Goal: Information Seeking & Learning: Learn about a topic

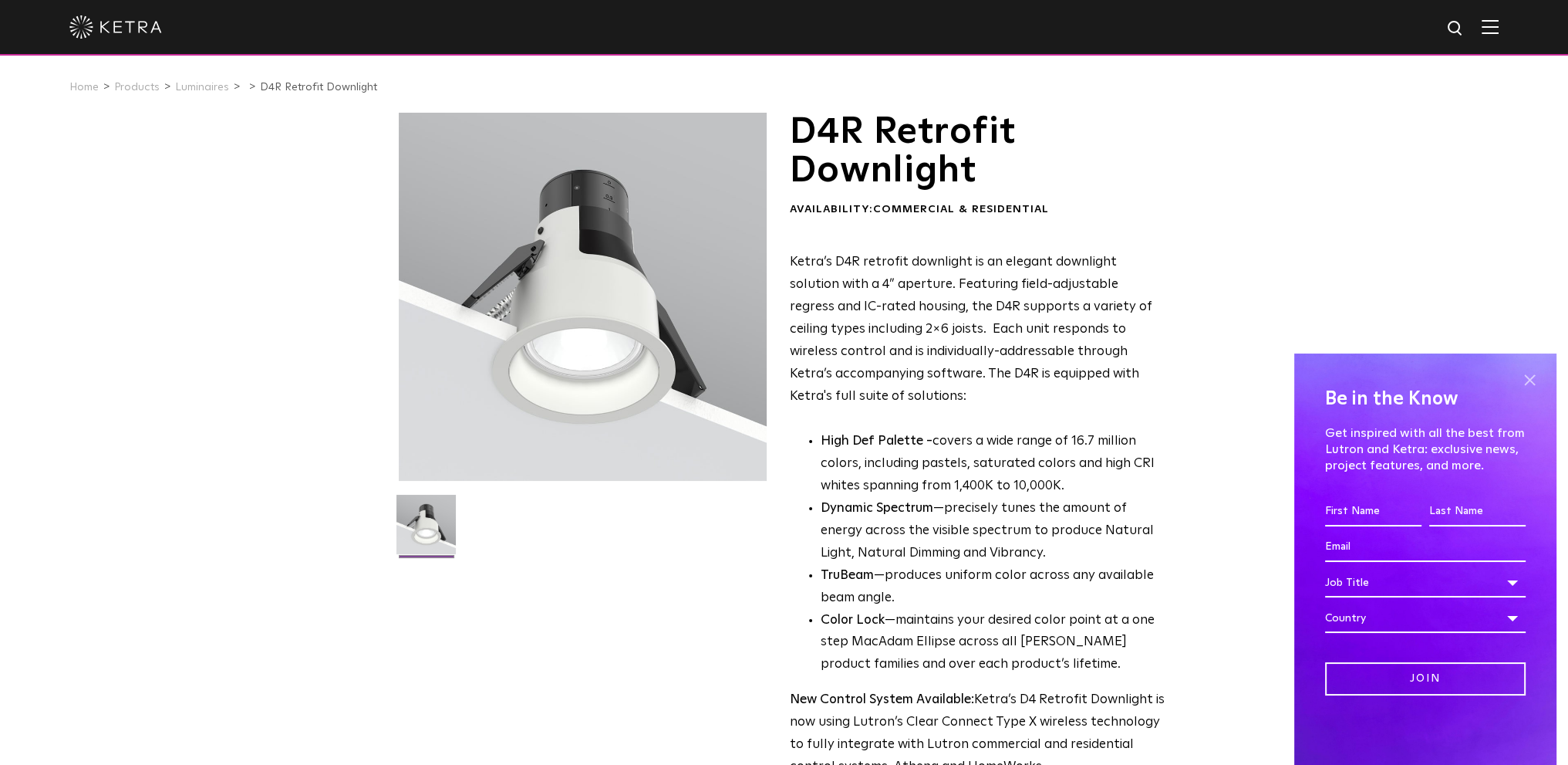
click at [1530, 381] on span at bounding box center [1530, 381] width 23 height 23
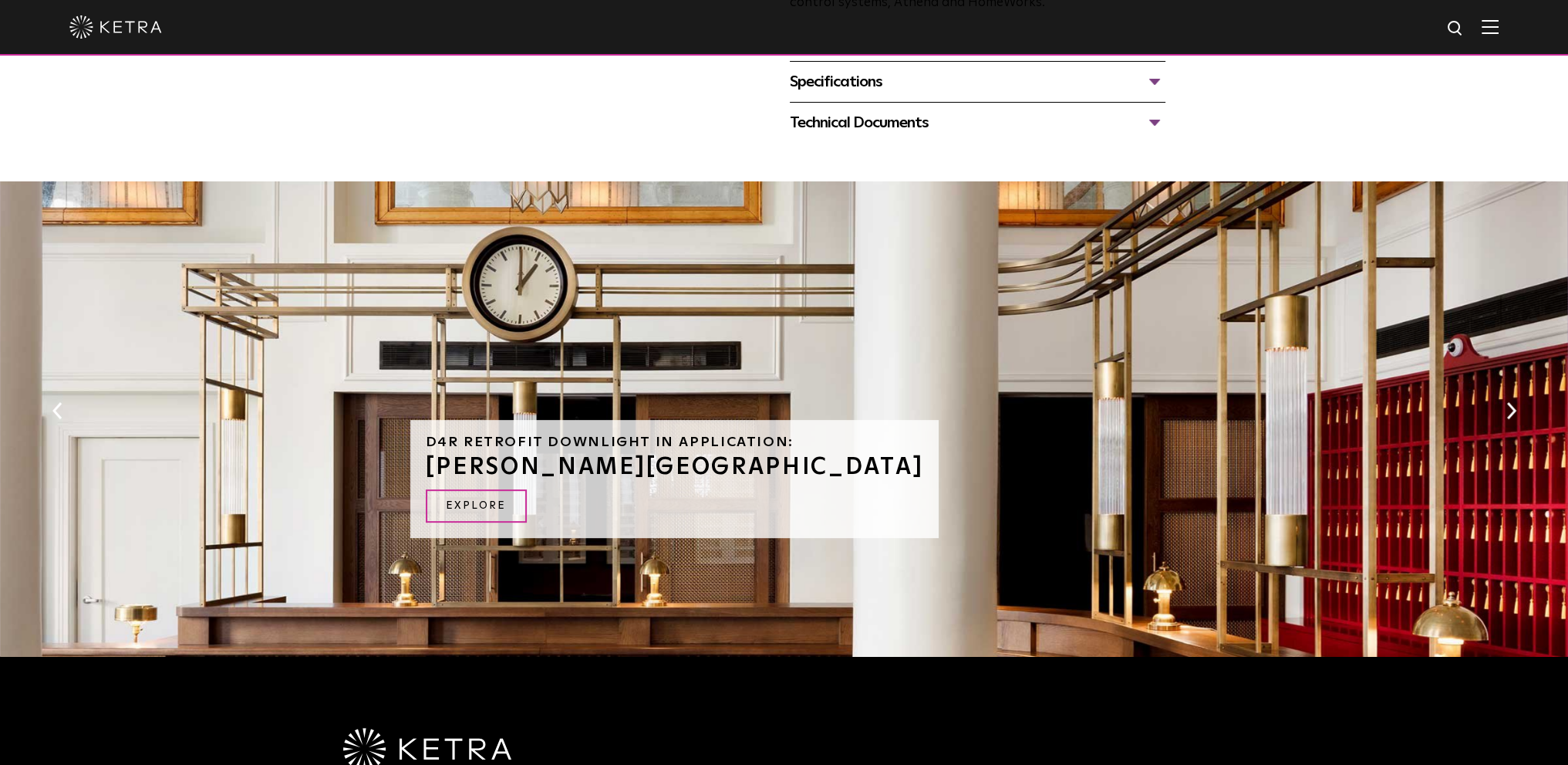
scroll to position [301, 0]
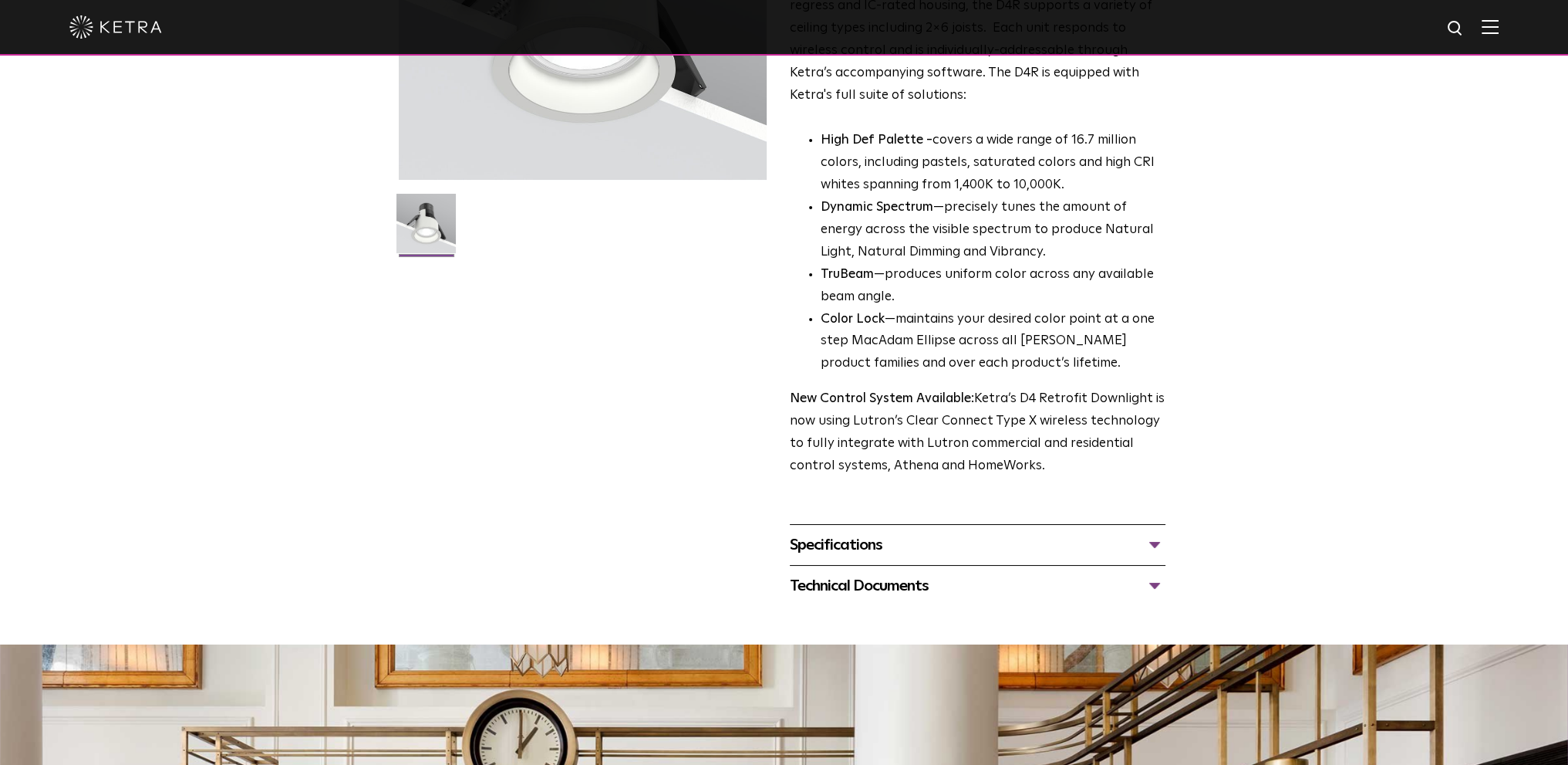
click at [1149, 583] on div "Technical Documents" at bounding box center [977, 586] width 375 height 25
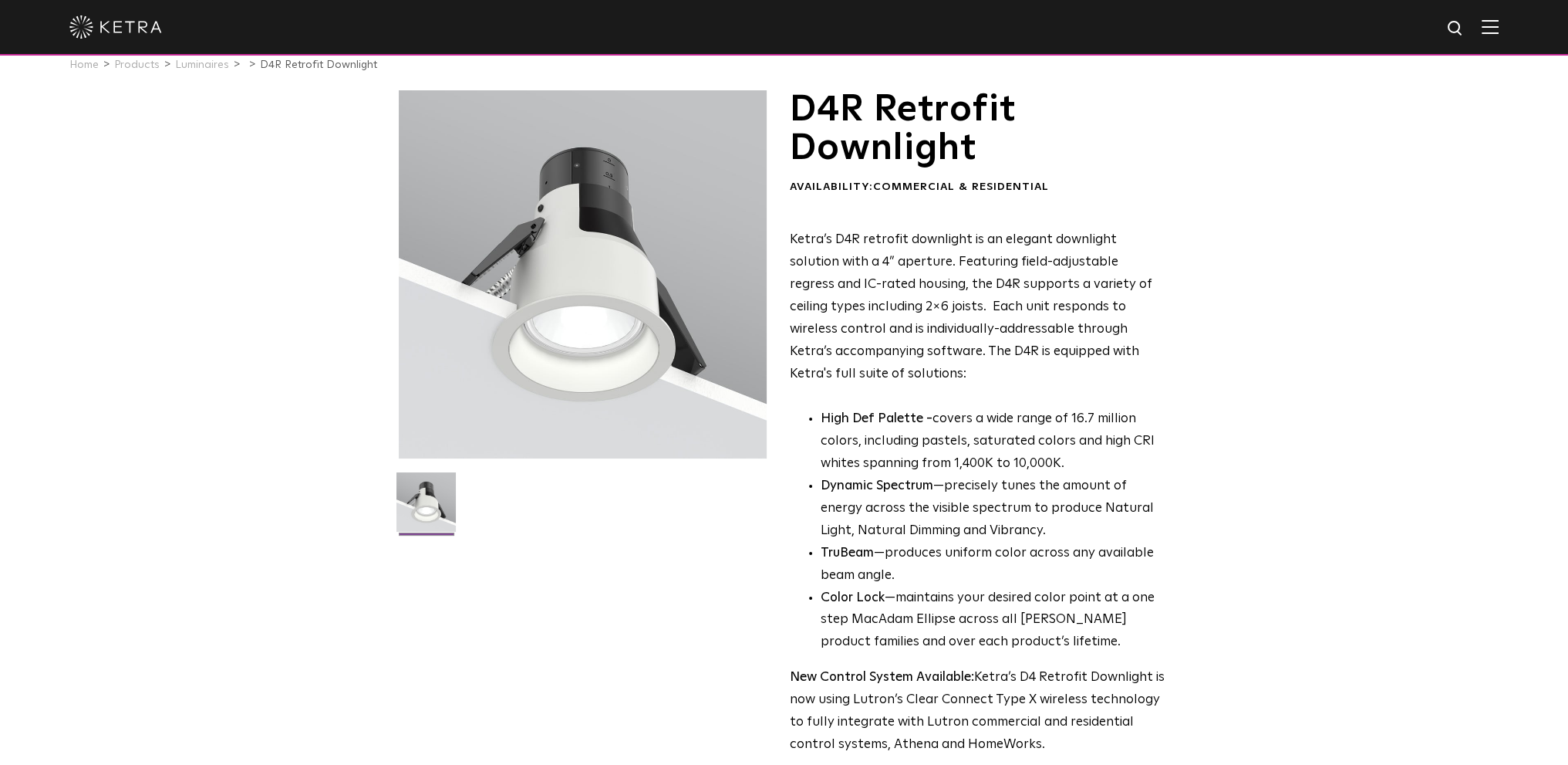
scroll to position [0, 0]
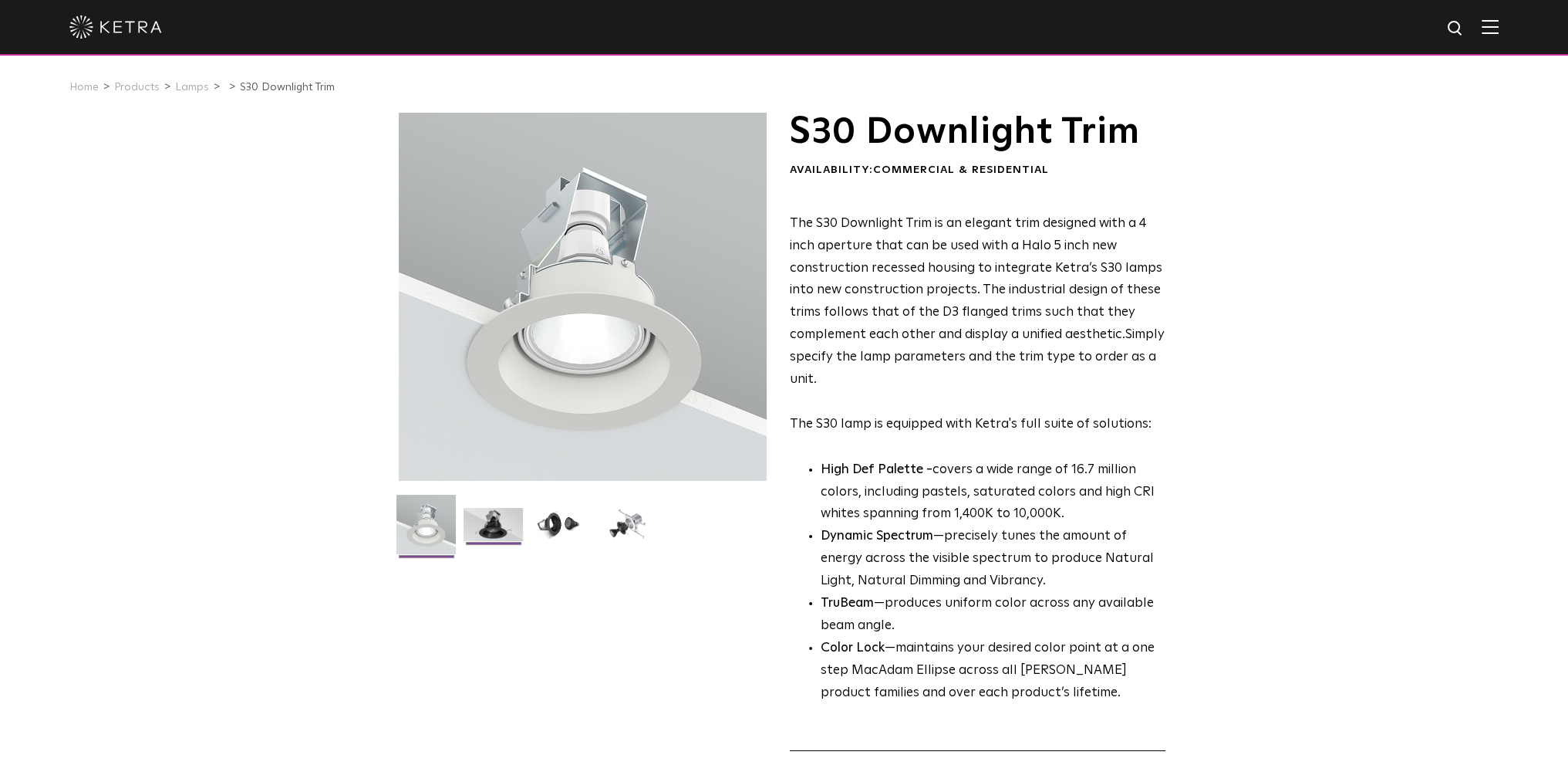
click at [488, 536] on img at bounding box center [493, 530] width 60 height 45
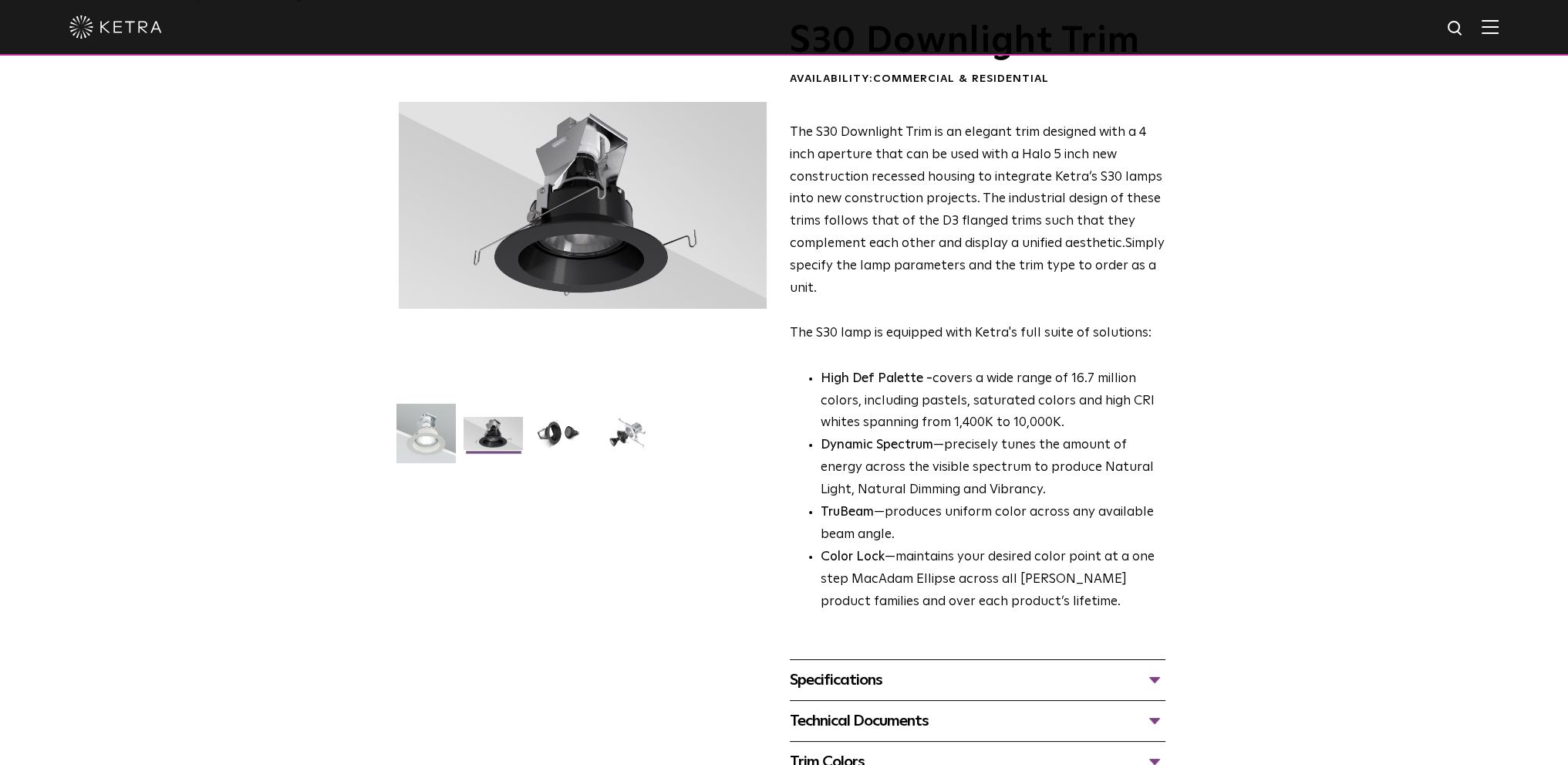
scroll to position [308, 0]
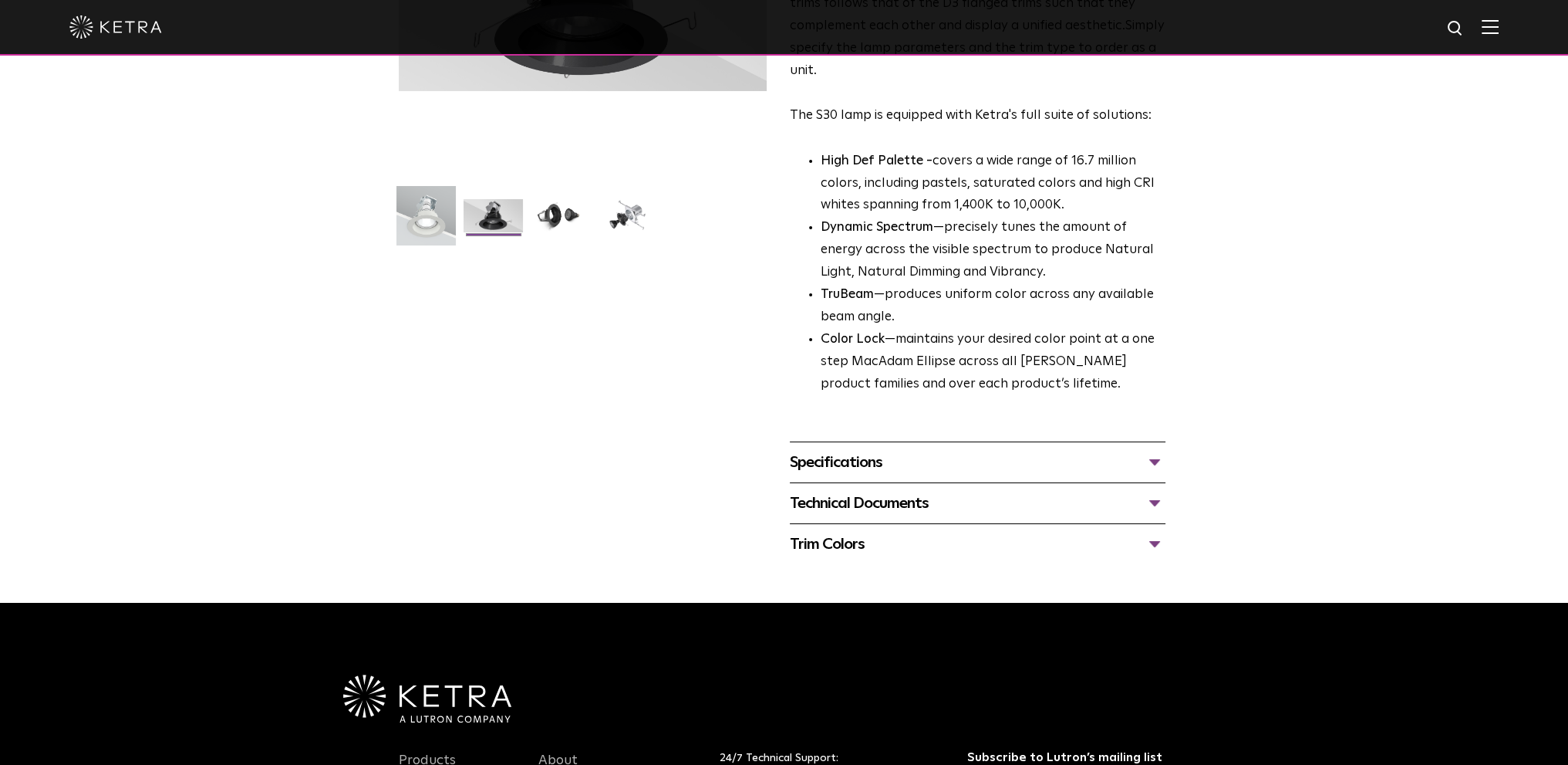
click at [1153, 502] on div "Technical Documents" at bounding box center [977, 503] width 375 height 25
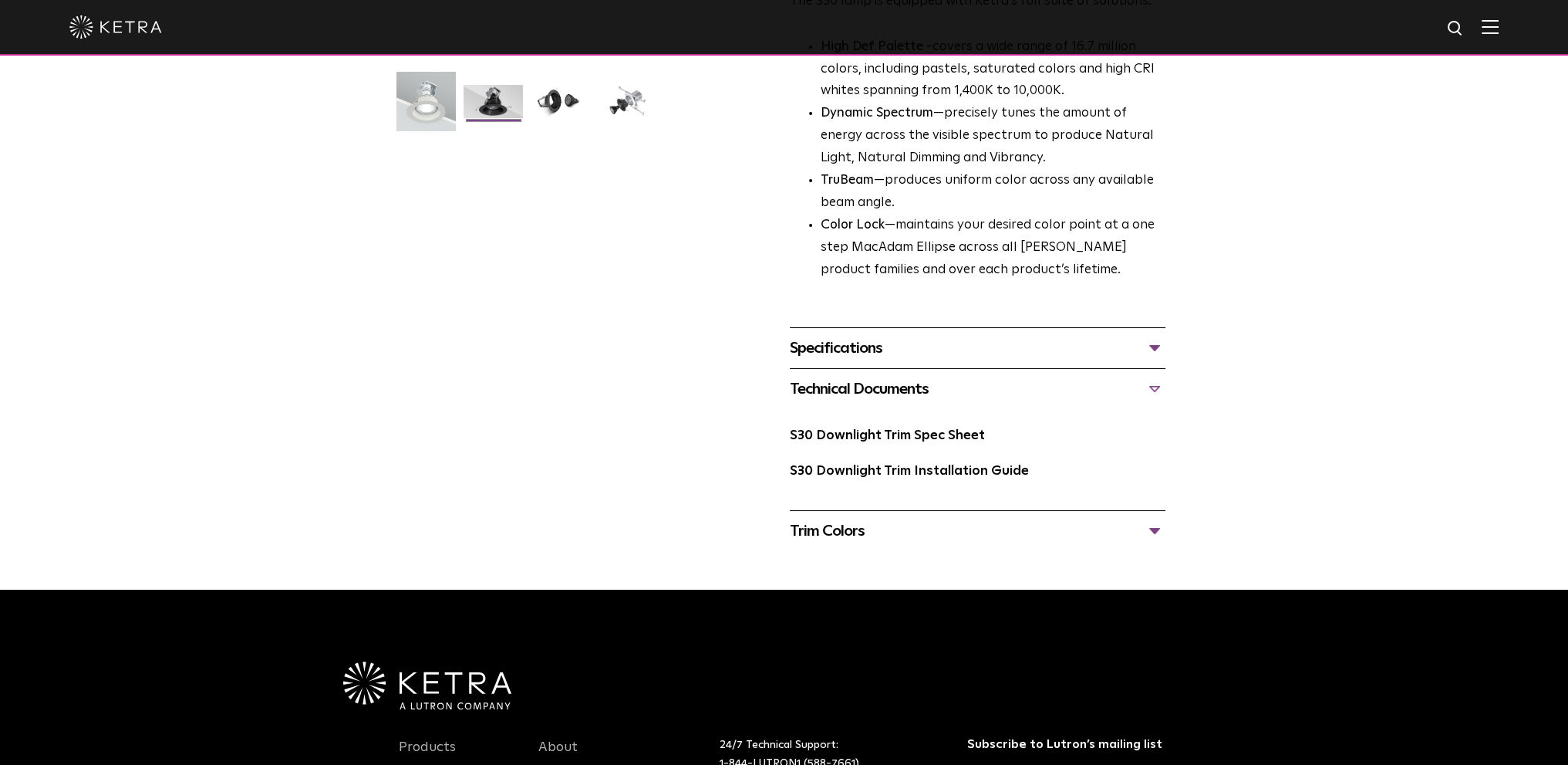
scroll to position [463, 0]
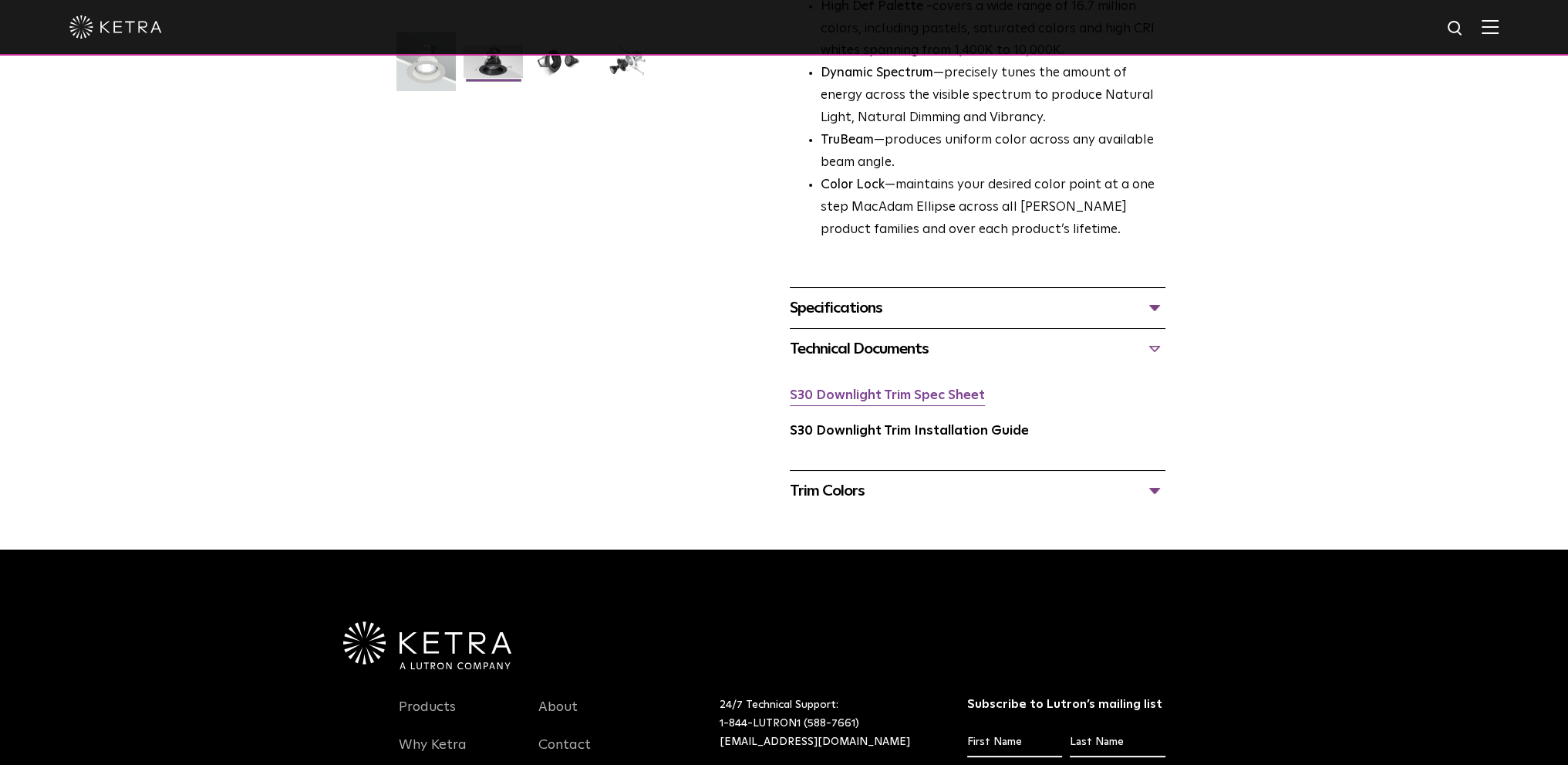
click at [933, 393] on link "S30 Downlight Trim Spec Sheet" at bounding box center [887, 395] width 195 height 13
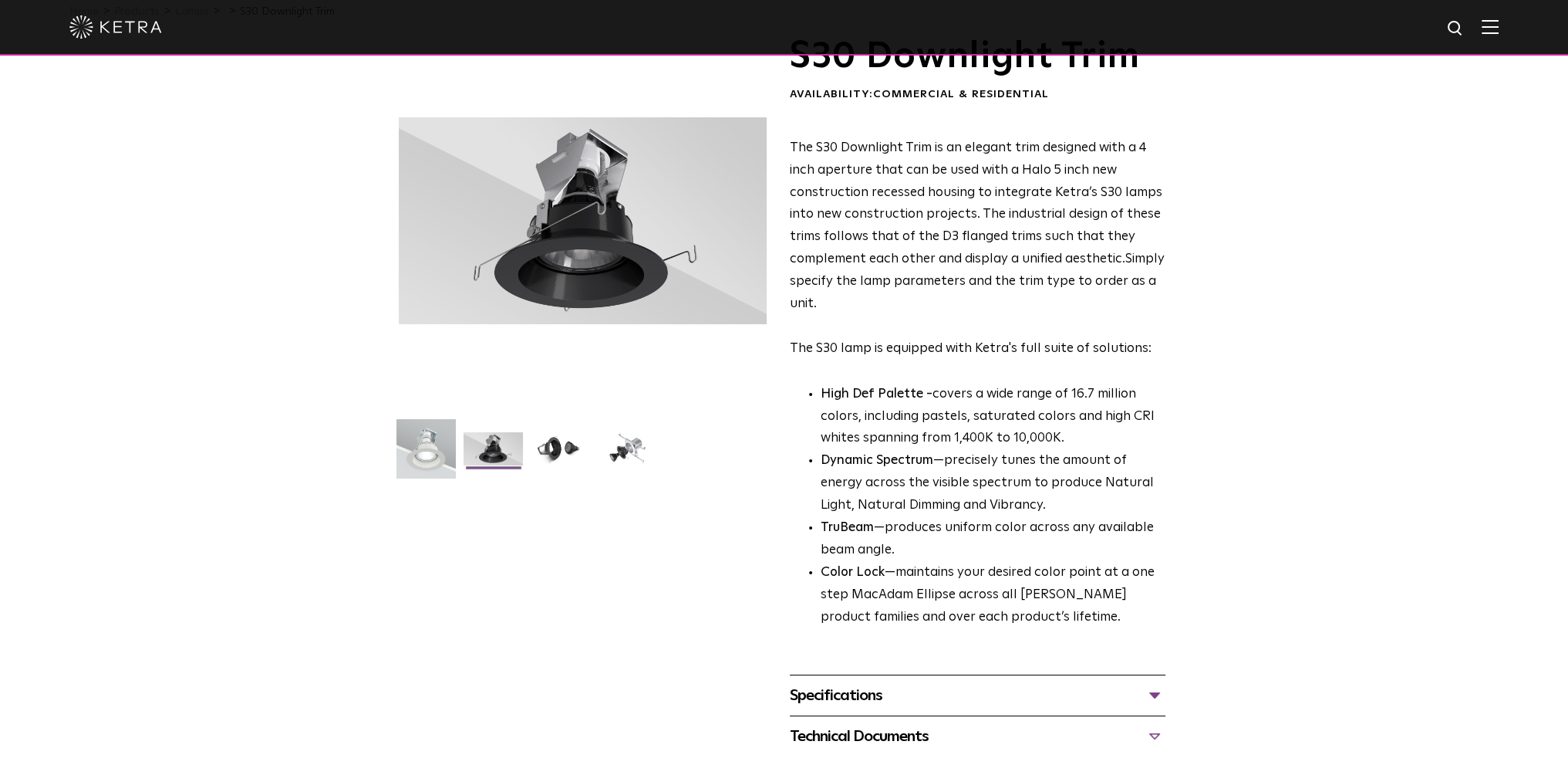
scroll to position [0, 0]
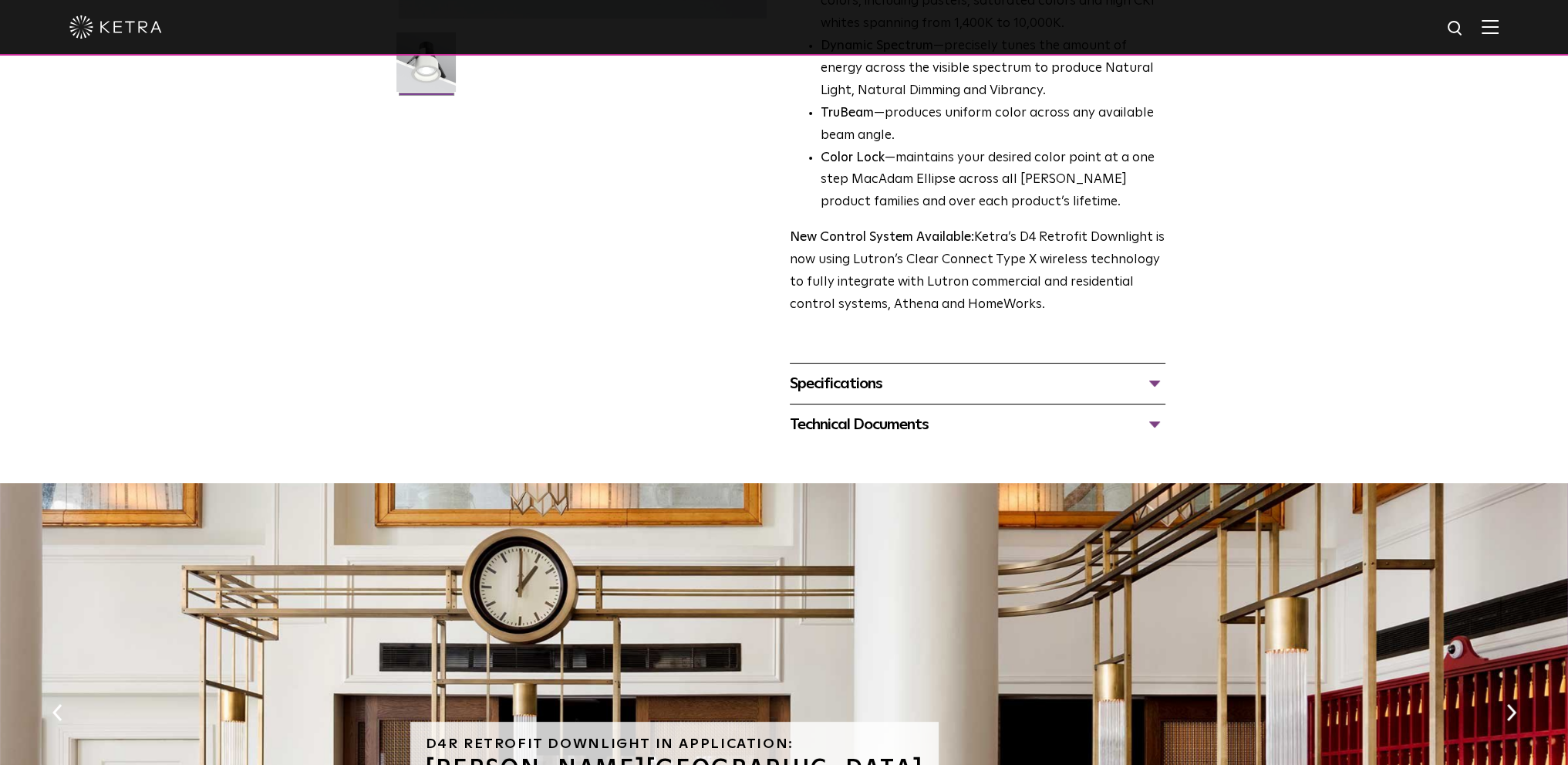
scroll to position [463, 0]
click at [1157, 419] on div "Technical Documents" at bounding box center [977, 424] width 375 height 25
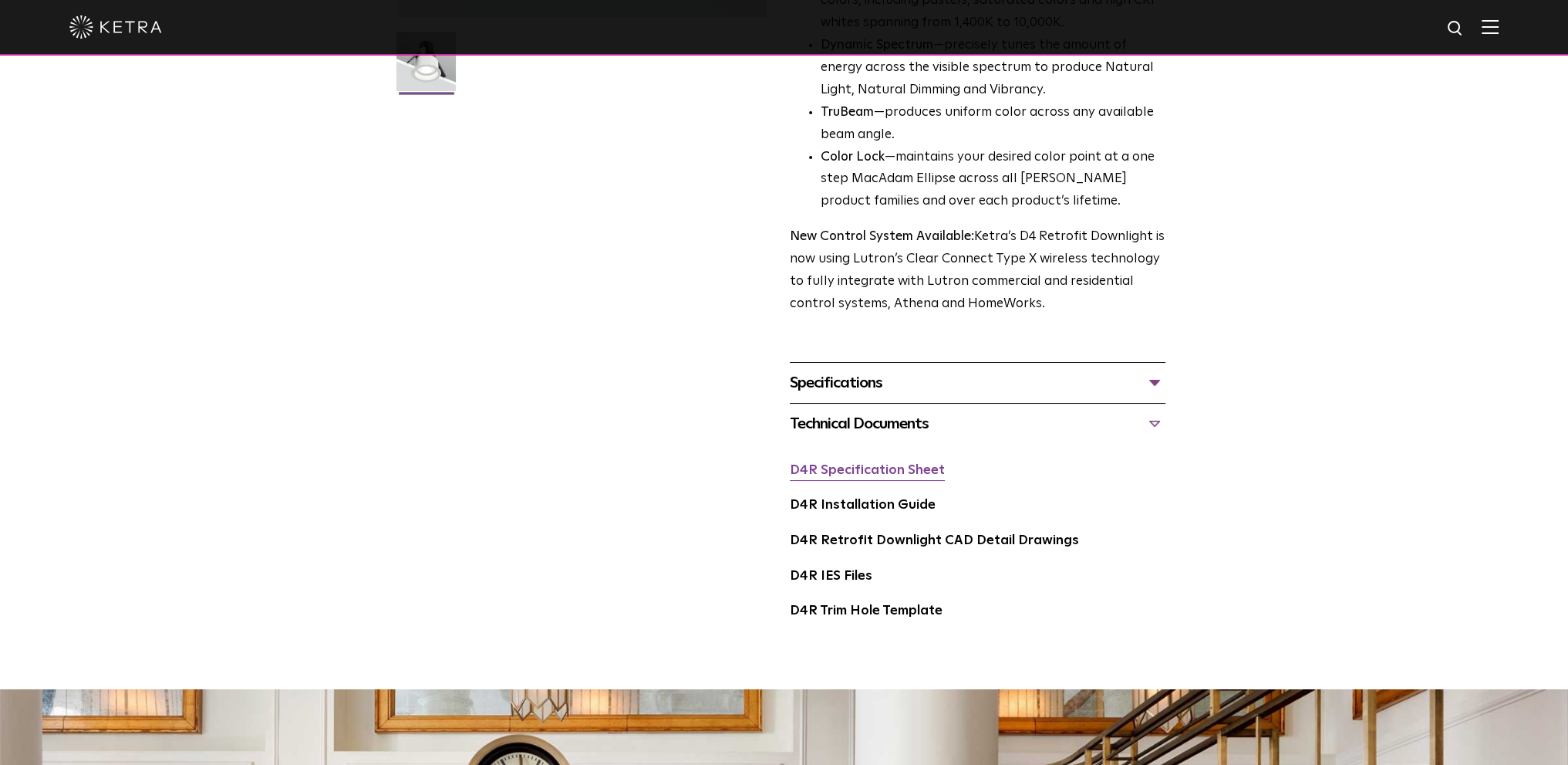
click at [899, 470] on link "D4R Specification Sheet" at bounding box center [867, 470] width 155 height 13
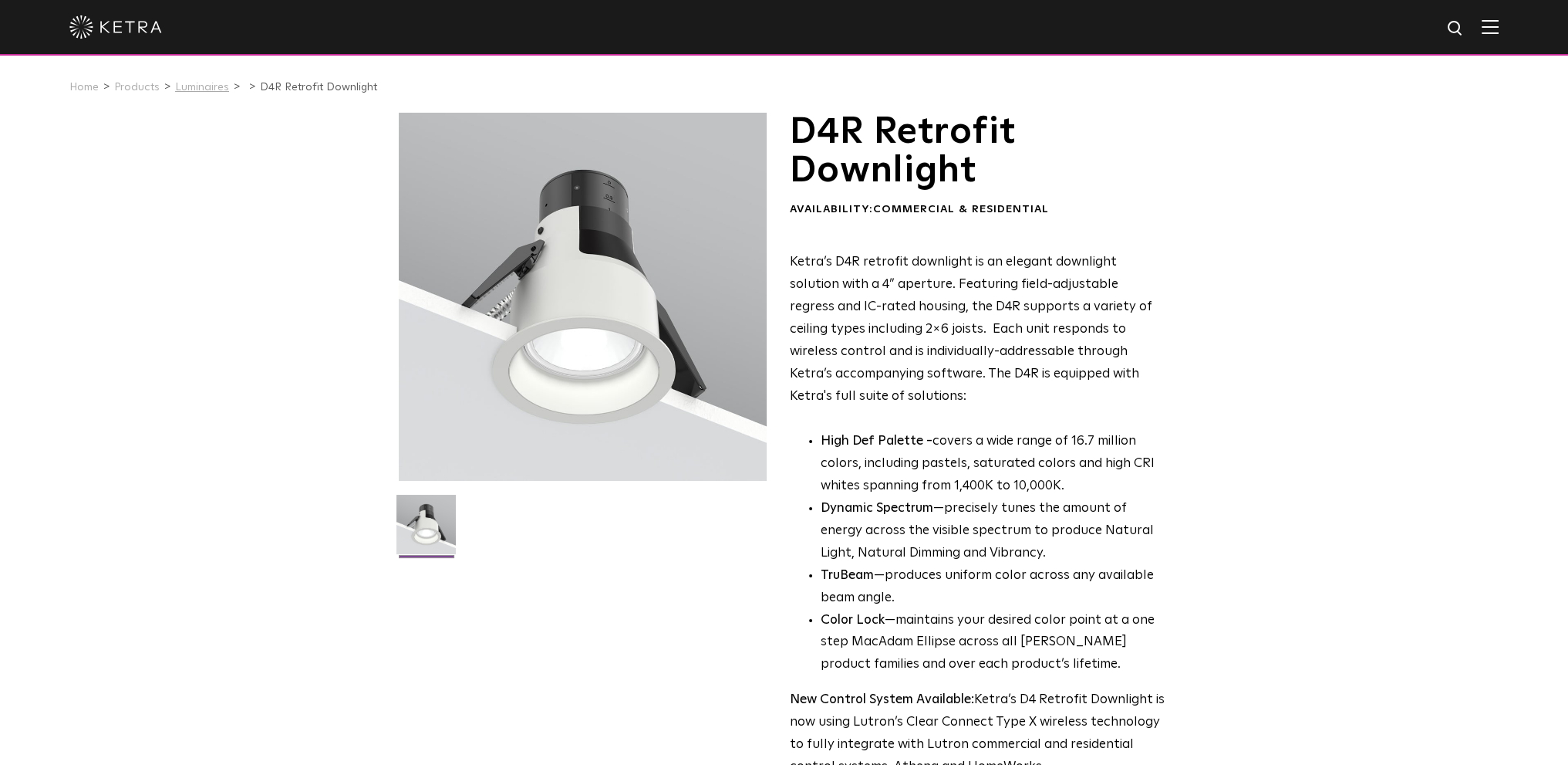
click at [194, 83] on link "Luminaires" at bounding box center [201, 87] width 54 height 11
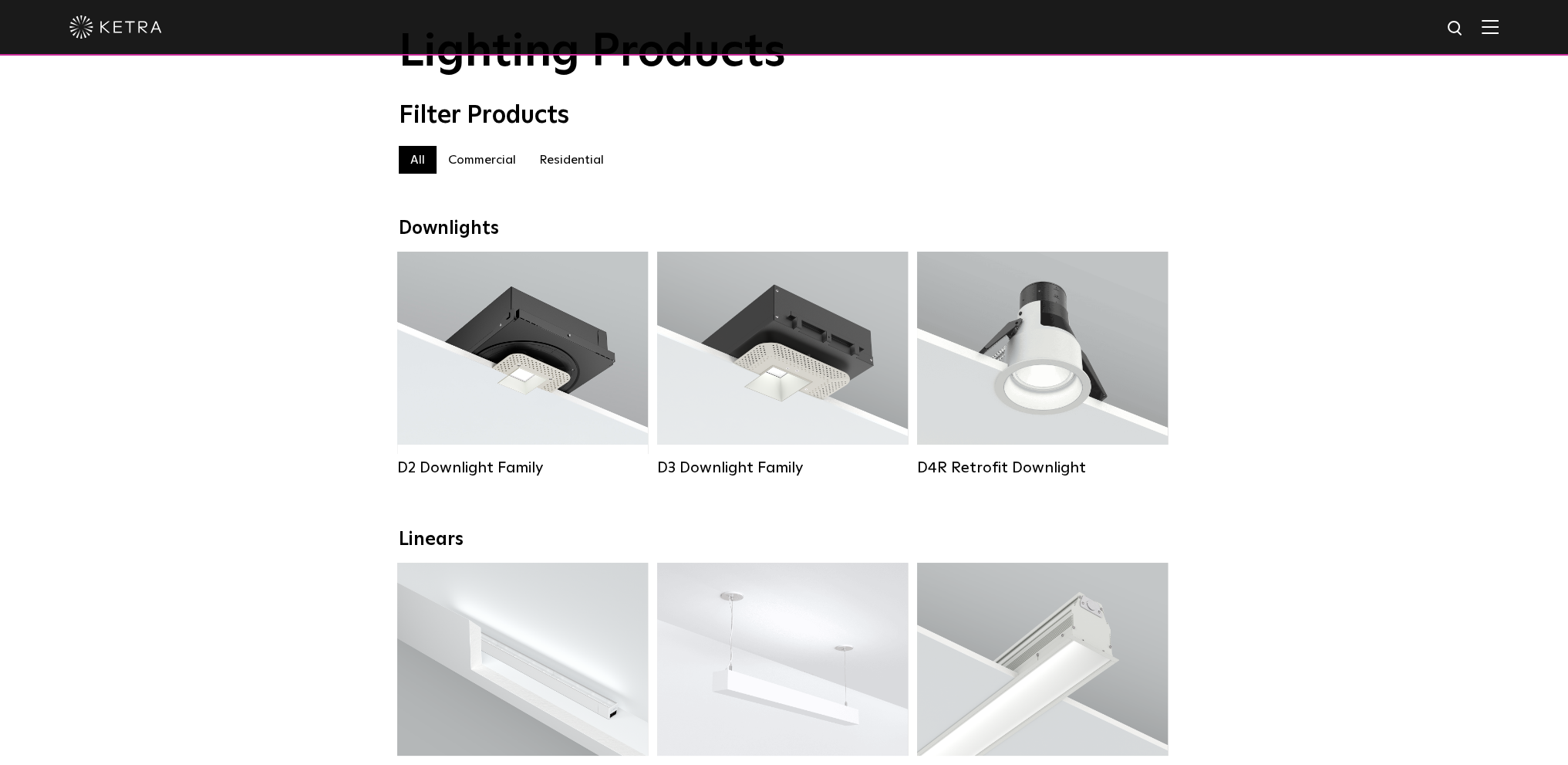
scroll to position [62, 0]
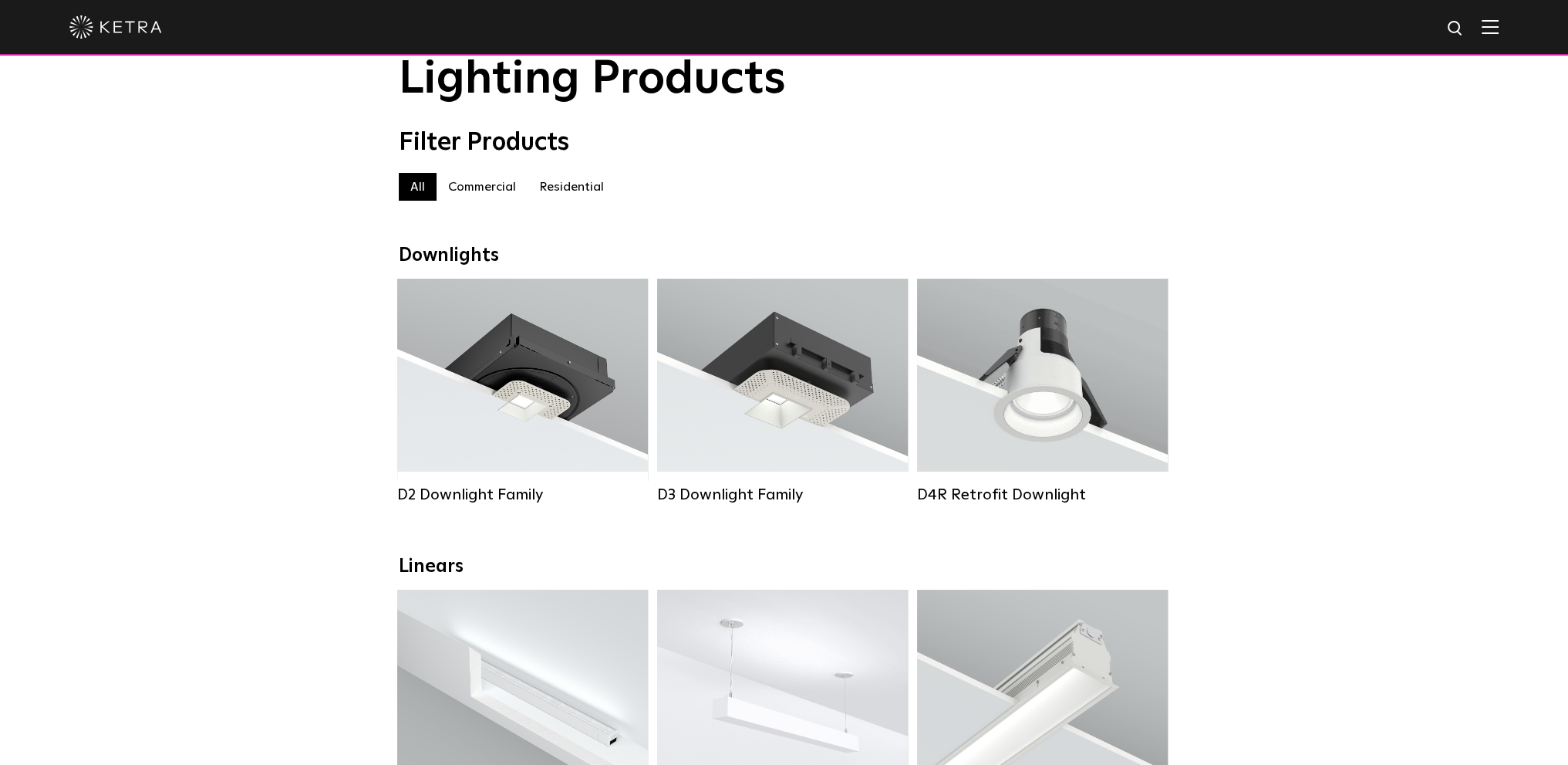
click at [583, 192] on label "Residential" at bounding box center [571, 186] width 88 height 28
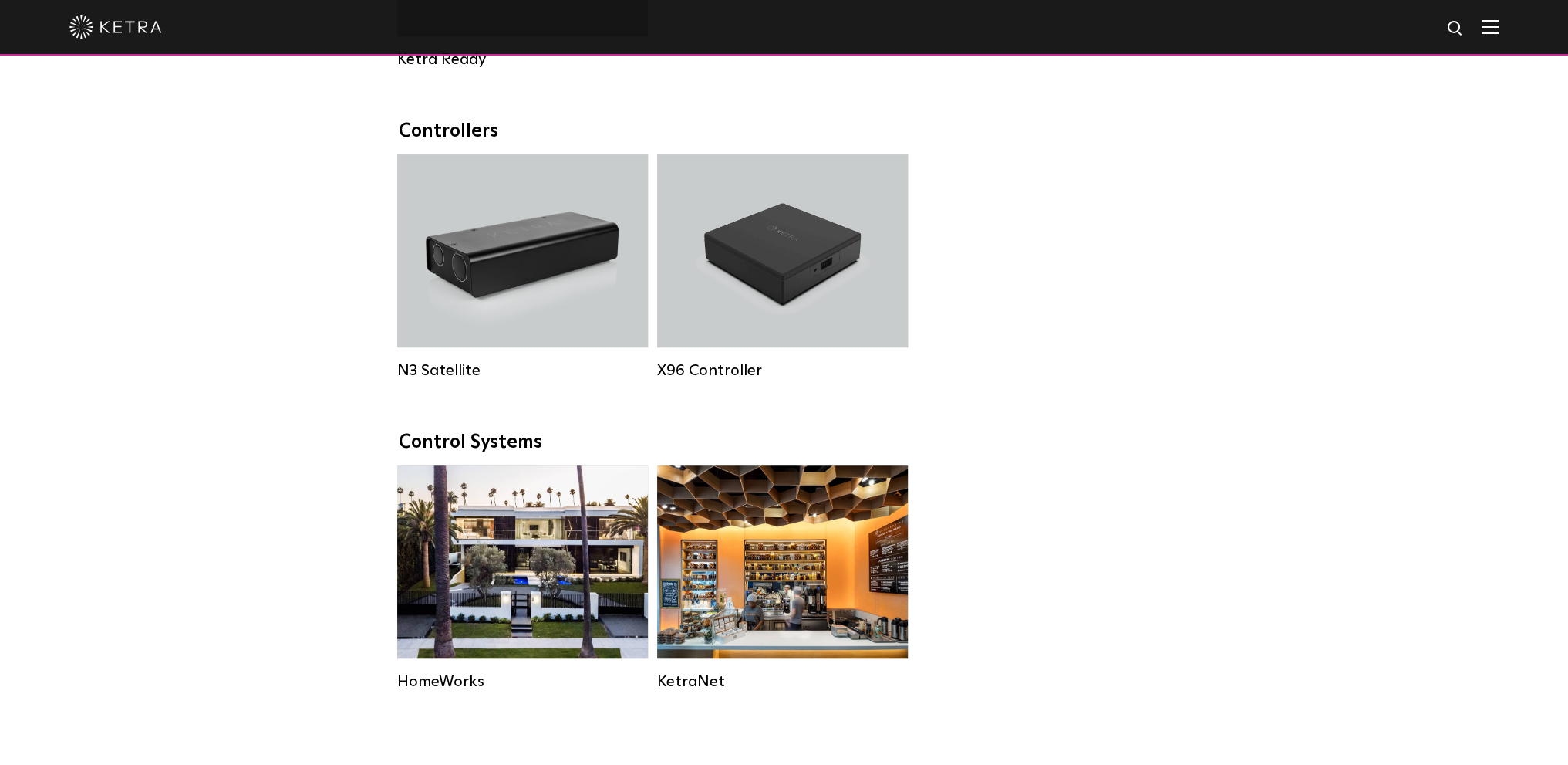
scroll to position [1913, 0]
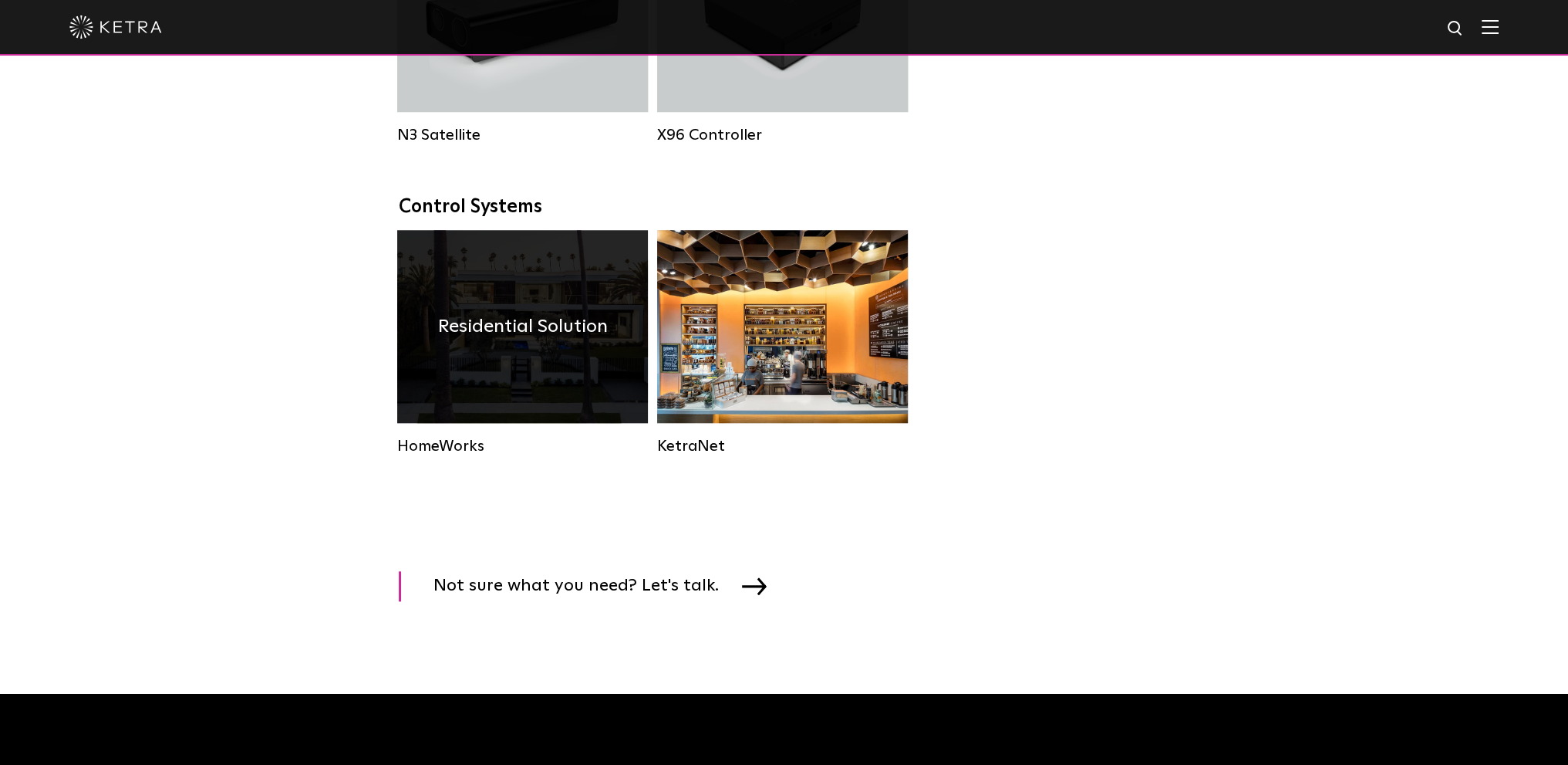
click at [440, 456] on div "HomeWorks" at bounding box center [522, 446] width 250 height 19
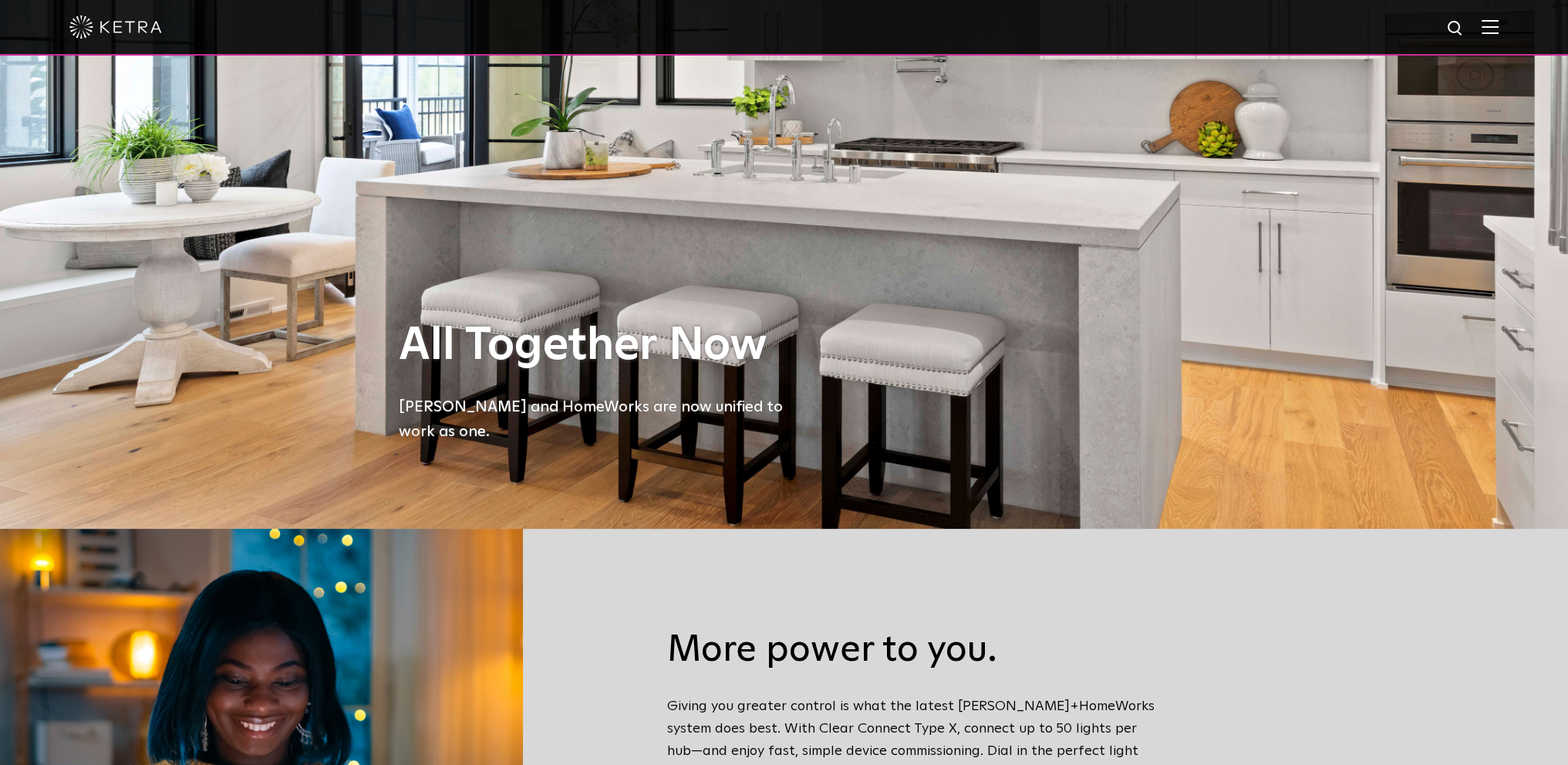
scroll to position [232, 0]
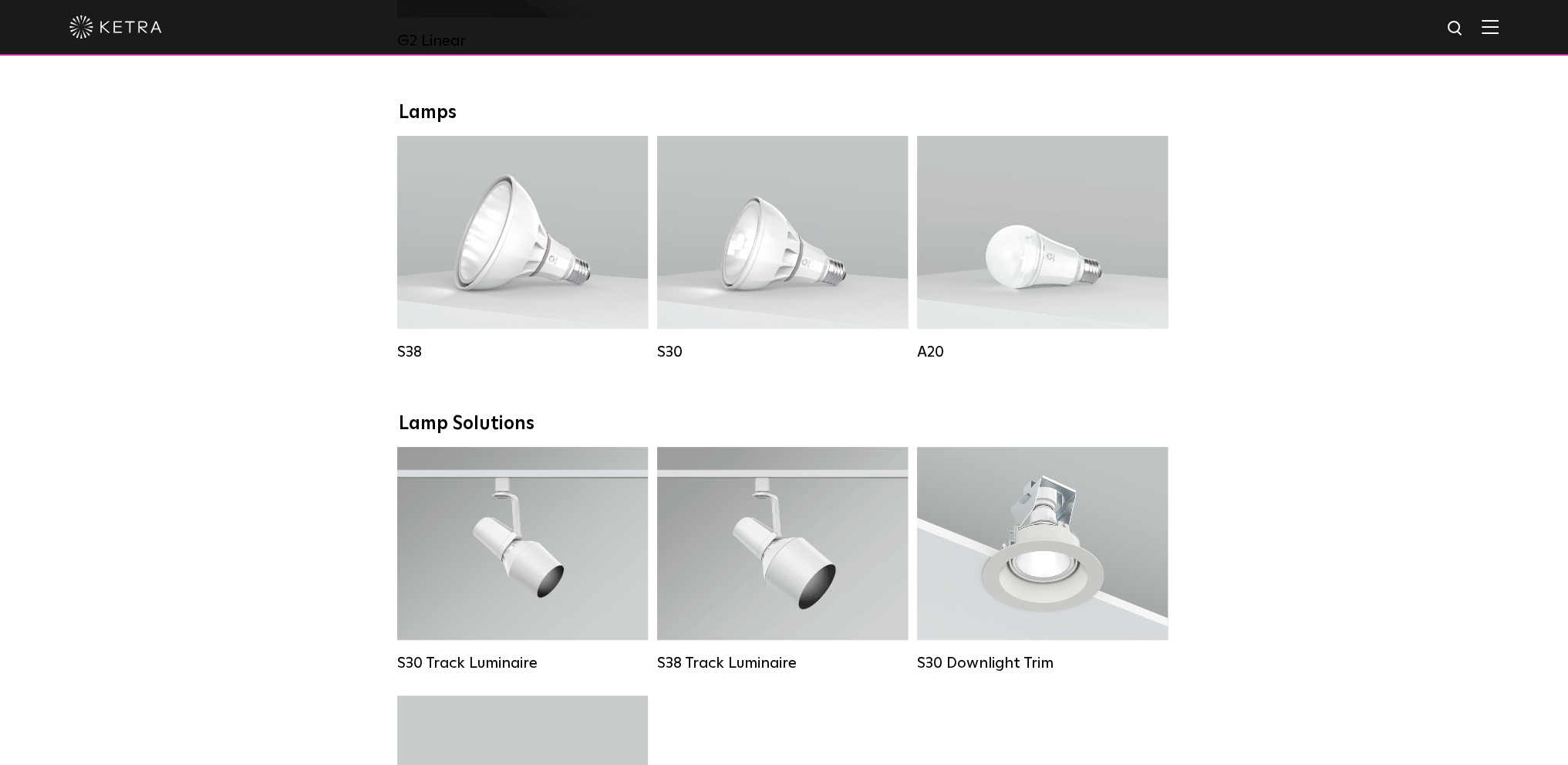
scroll to position [1065, 0]
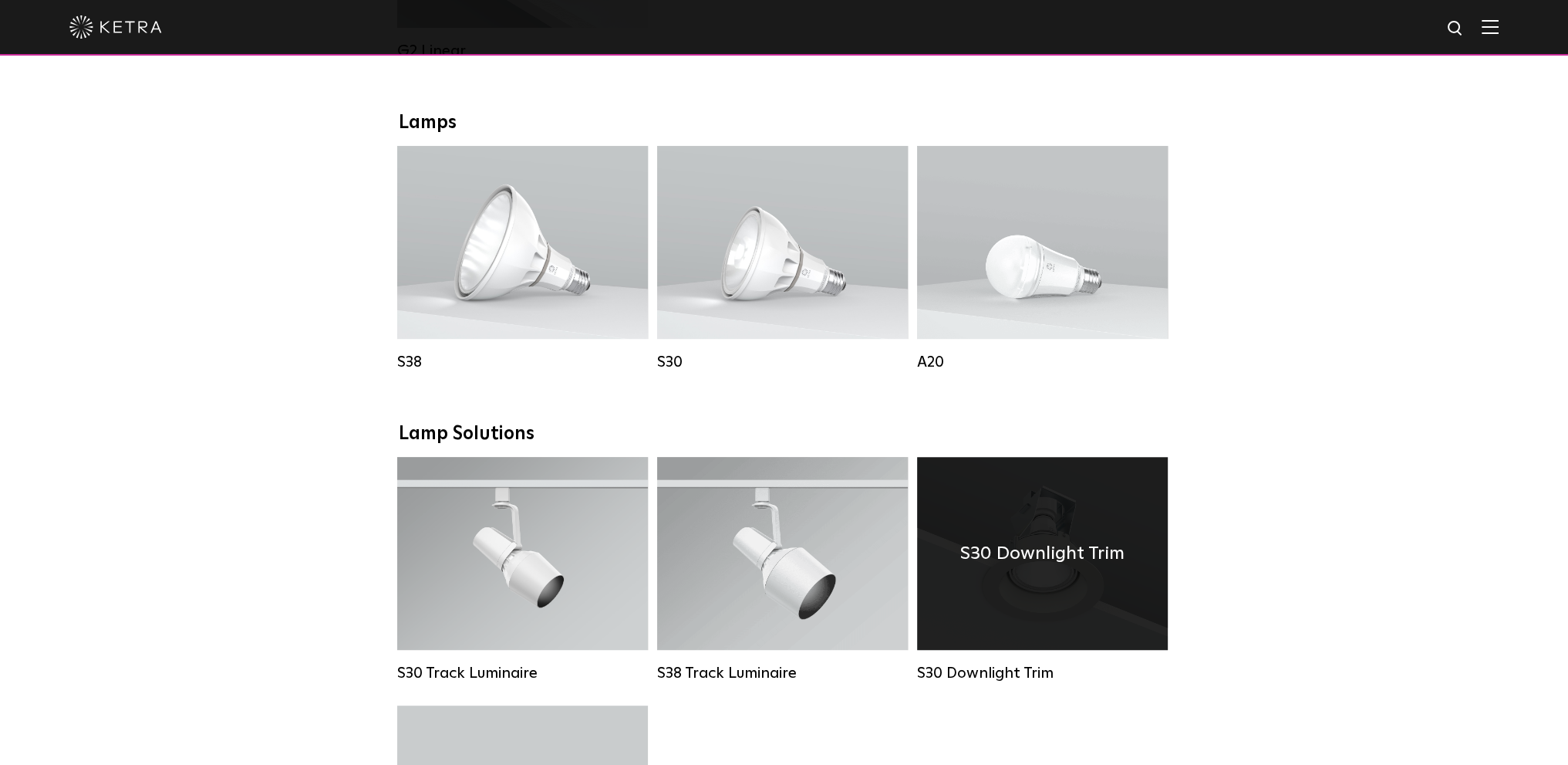
click at [1007, 568] on h4 "S30 Downlight Trim" at bounding box center [1042, 553] width 164 height 29
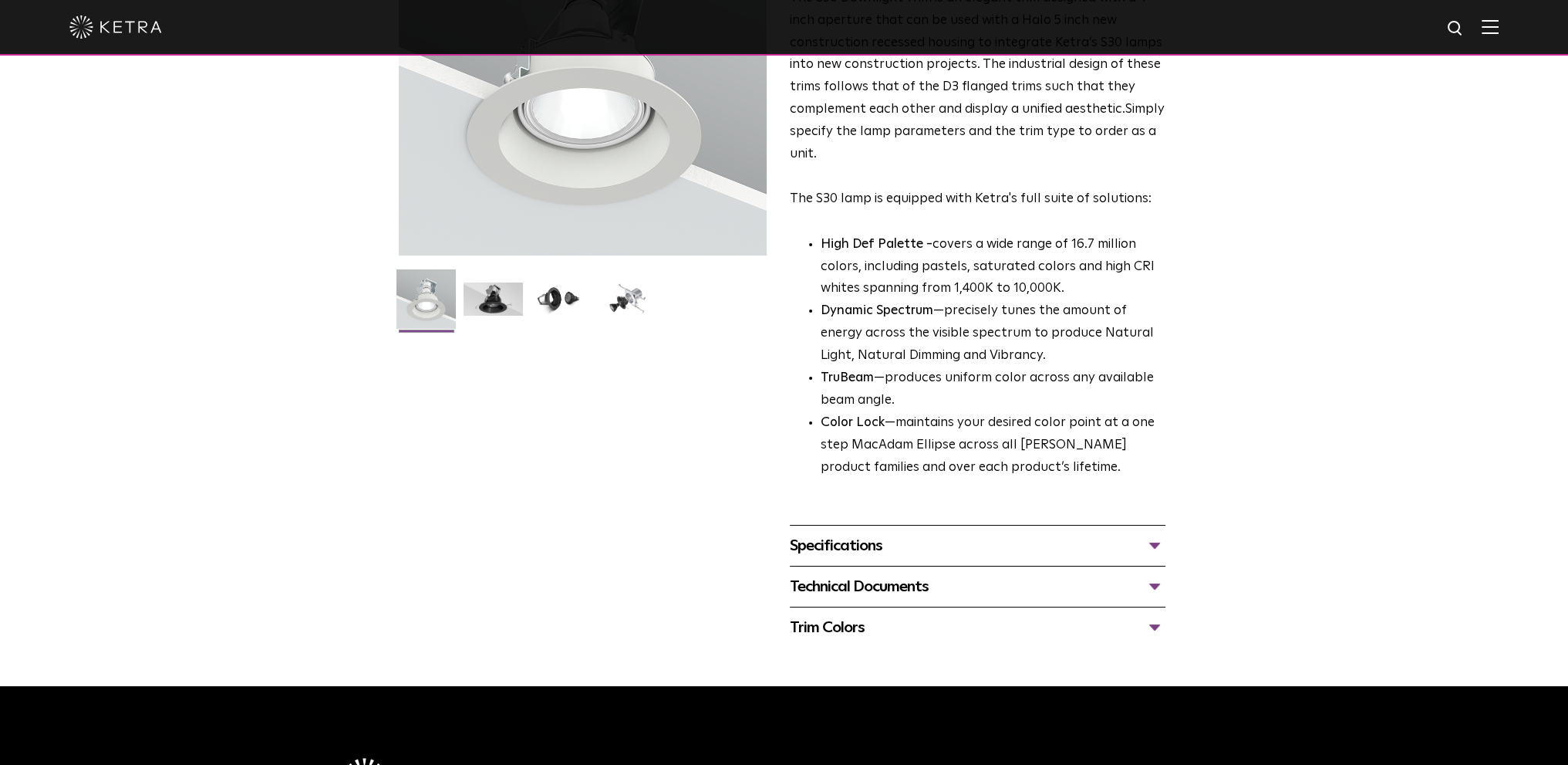
scroll to position [308, 0]
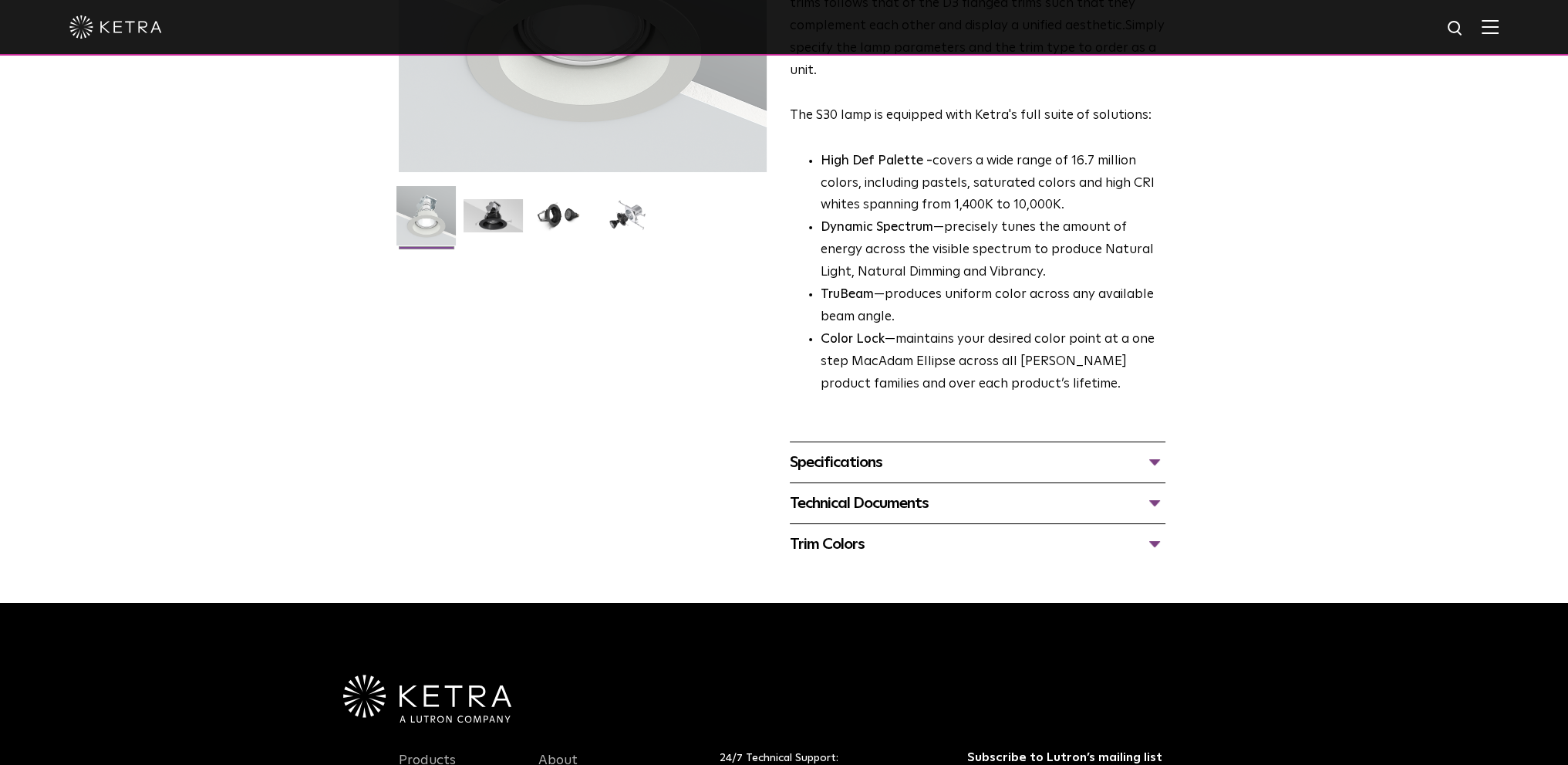
click at [1153, 459] on div "Specifications" at bounding box center [977, 463] width 375 height 25
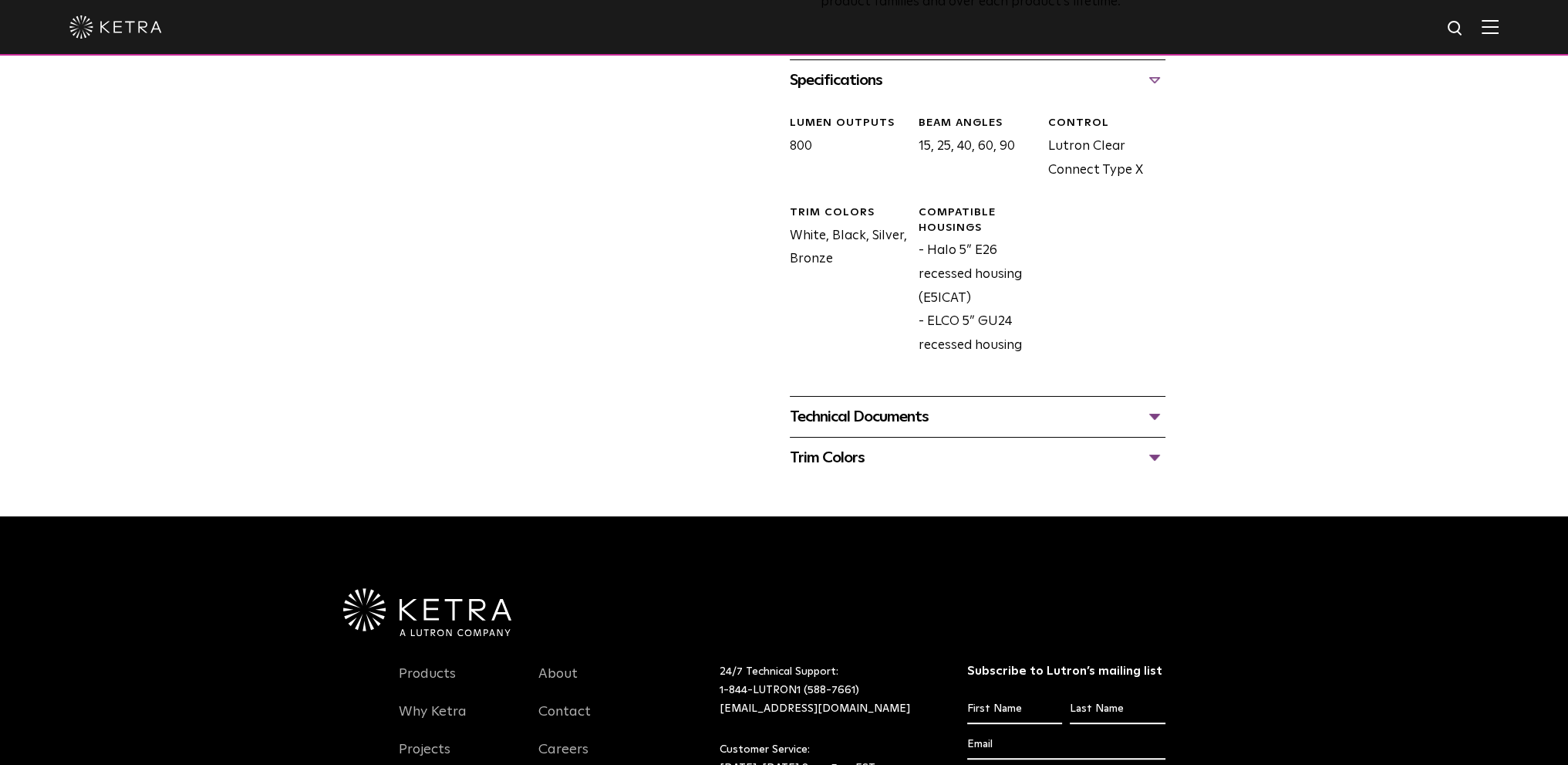
scroll to position [695, 0]
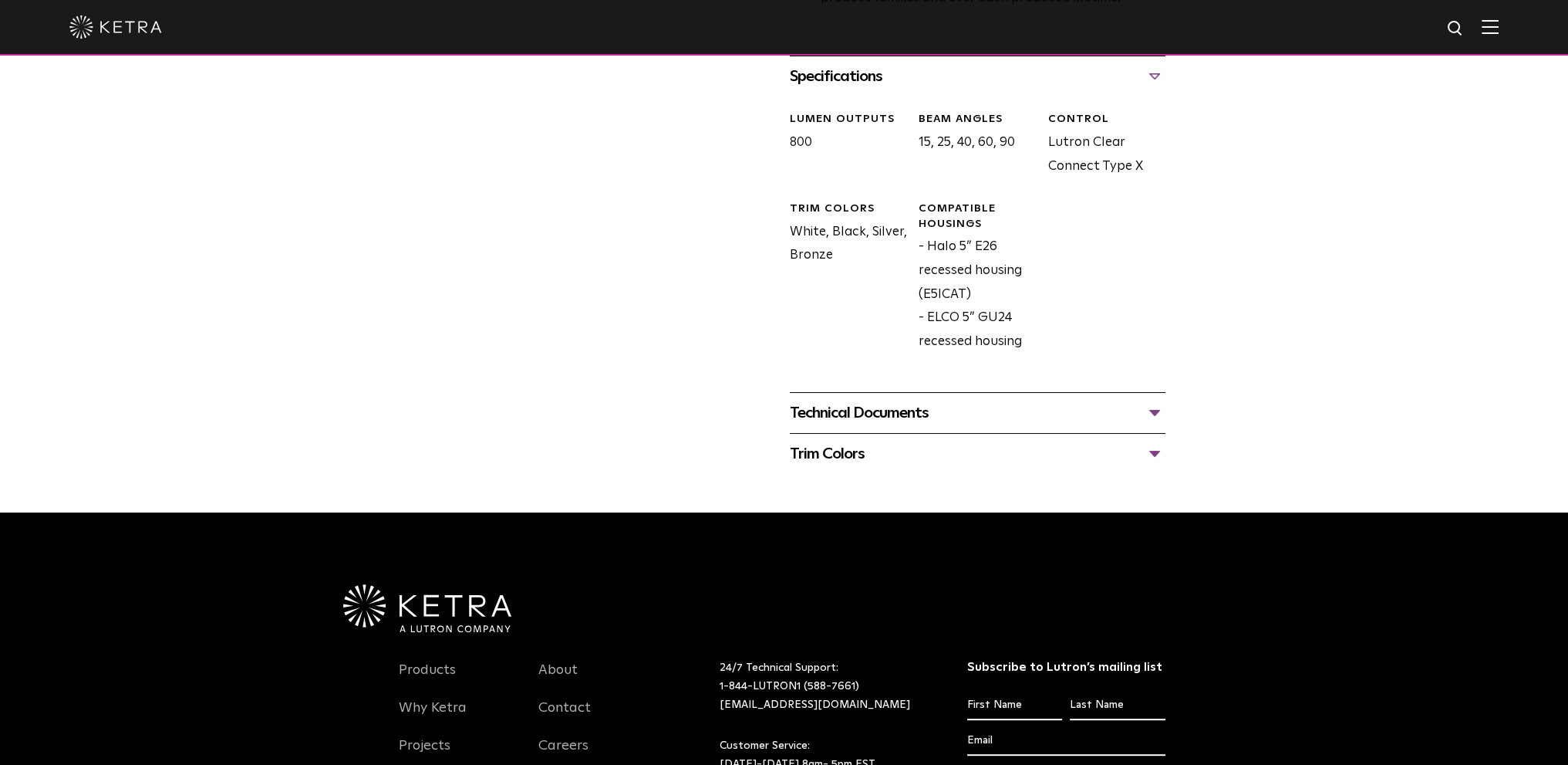
click at [1152, 413] on div "Technical Documents" at bounding box center [977, 413] width 375 height 25
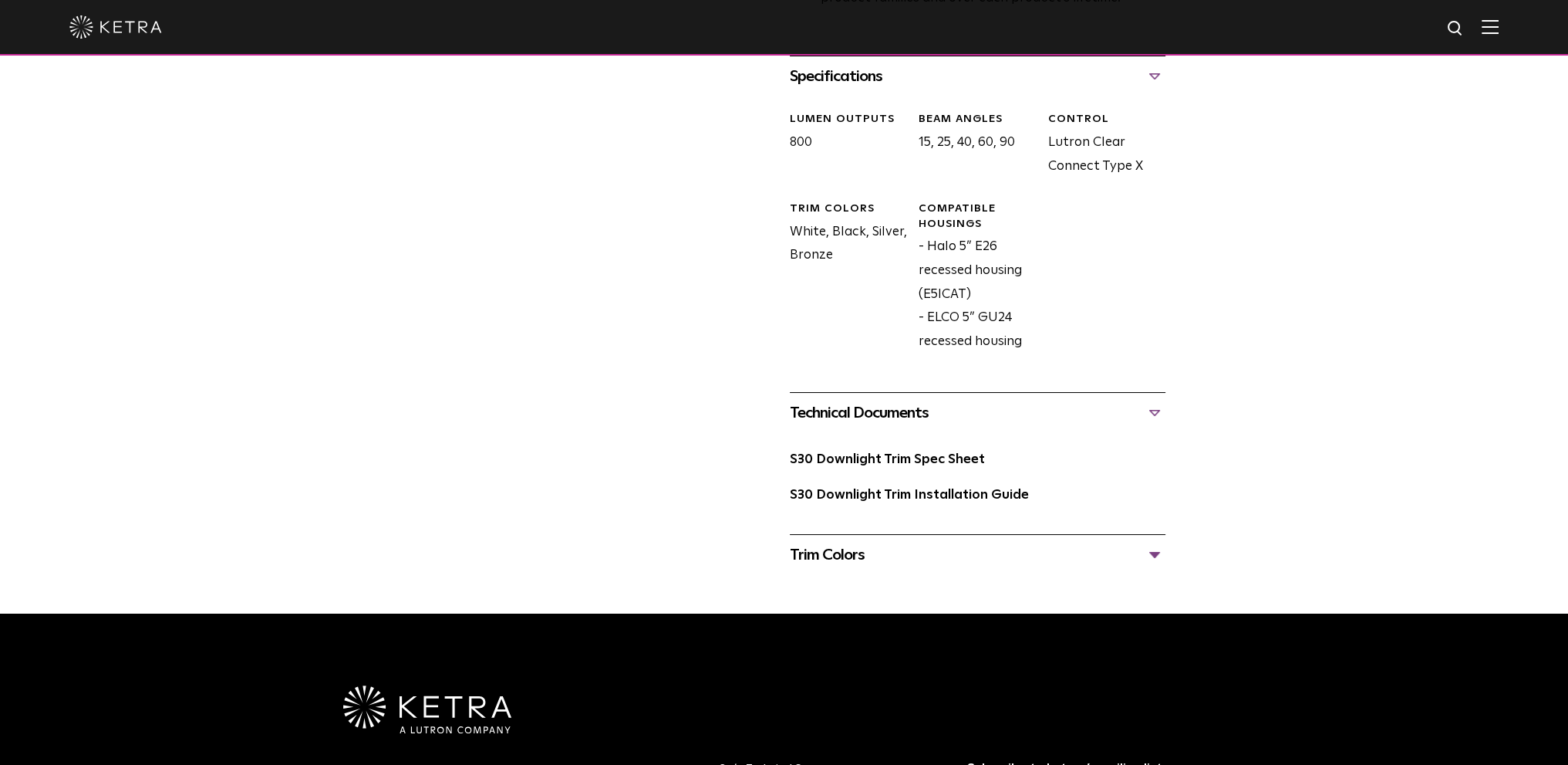
drag, startPoint x: 1151, startPoint y: 554, endPoint x: 1220, endPoint y: 531, distance: 72.7
click at [1152, 552] on div "Trim Colors" at bounding box center [977, 555] width 375 height 25
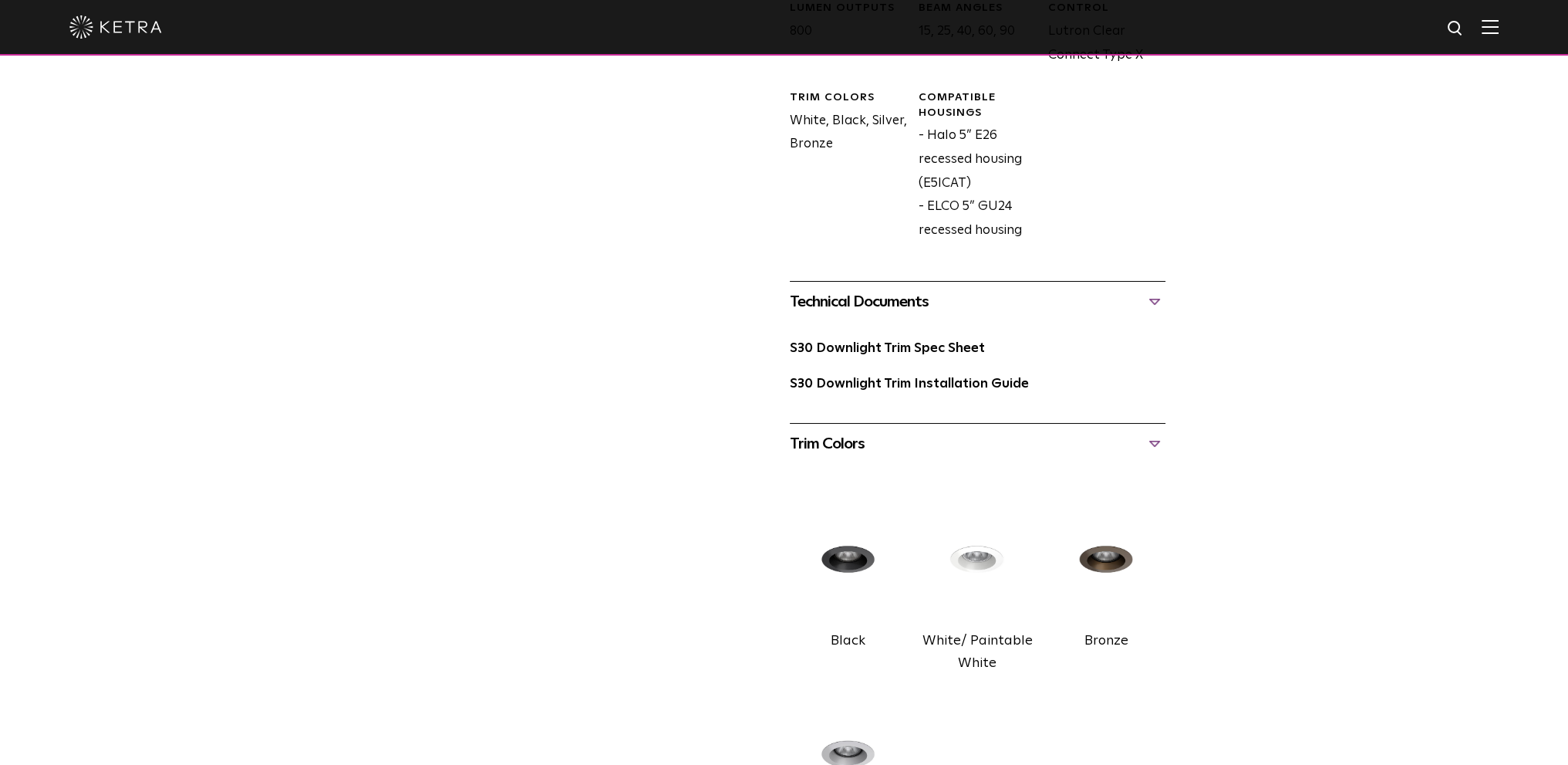
scroll to position [617, 0]
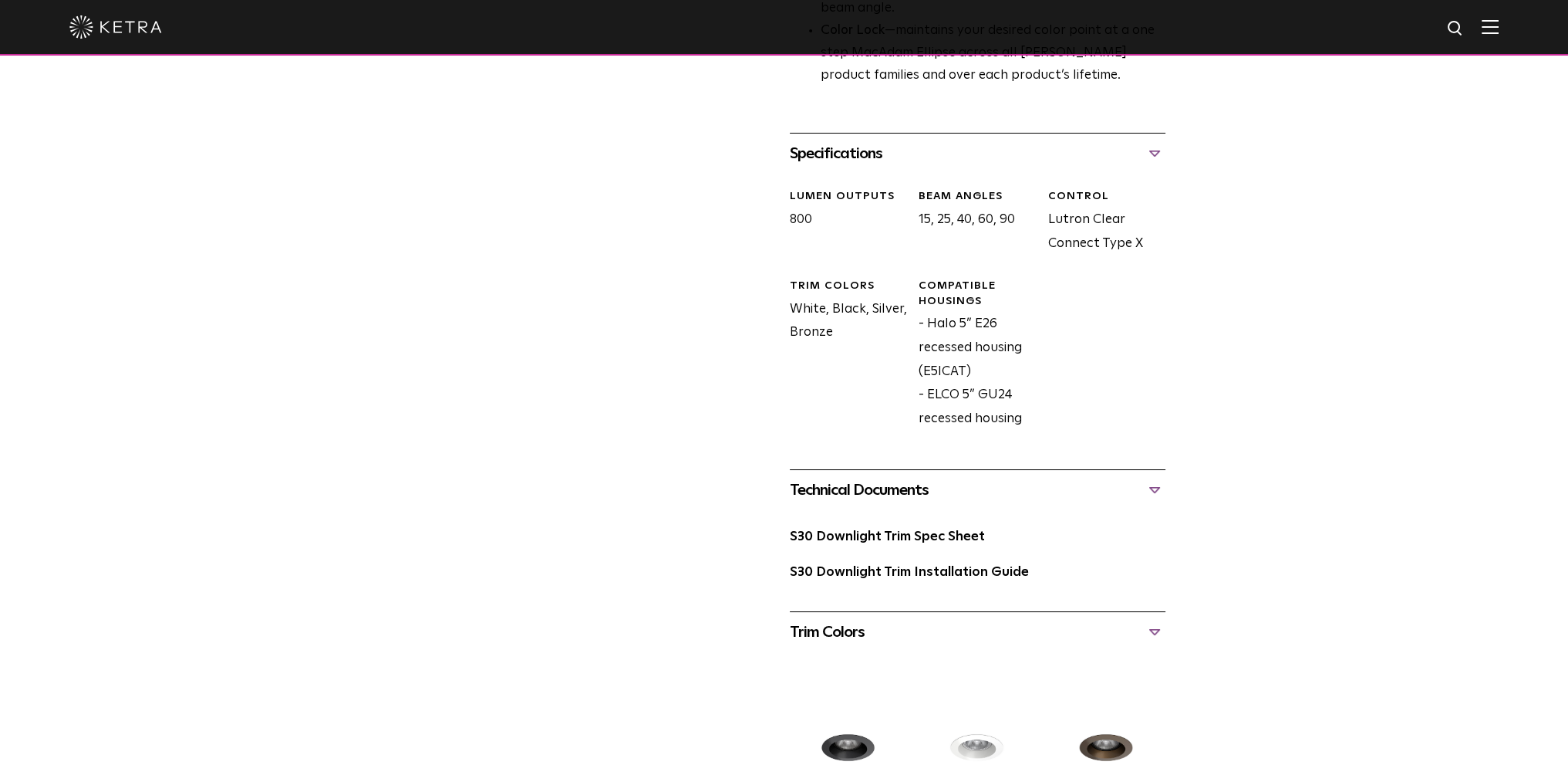
click at [977, 324] on div "Compatible Housings - Halo 5” E26 recessed housing (E5ICAT) - ELCO 5” GU24 rece…" at bounding box center [972, 354] width 129 height 152
drag, startPoint x: 932, startPoint y: 325, endPoint x: 1040, endPoint y: 343, distance: 109.5
click at [1040, 343] on div "LUMEN OUTPUTS 800 Beam Angles 15, 25, 40, 60, 90 CONTROL Lutron Clear Connect T…" at bounding box center [972, 321] width 387 height 295
copy div "Halo 5” E26 recessed housing"
click at [1293, 351] on div "S30 Downlight Trim Availability: Commercial & Residential The S30 Downlight Tri…" at bounding box center [784, 273] width 1568 height 1556
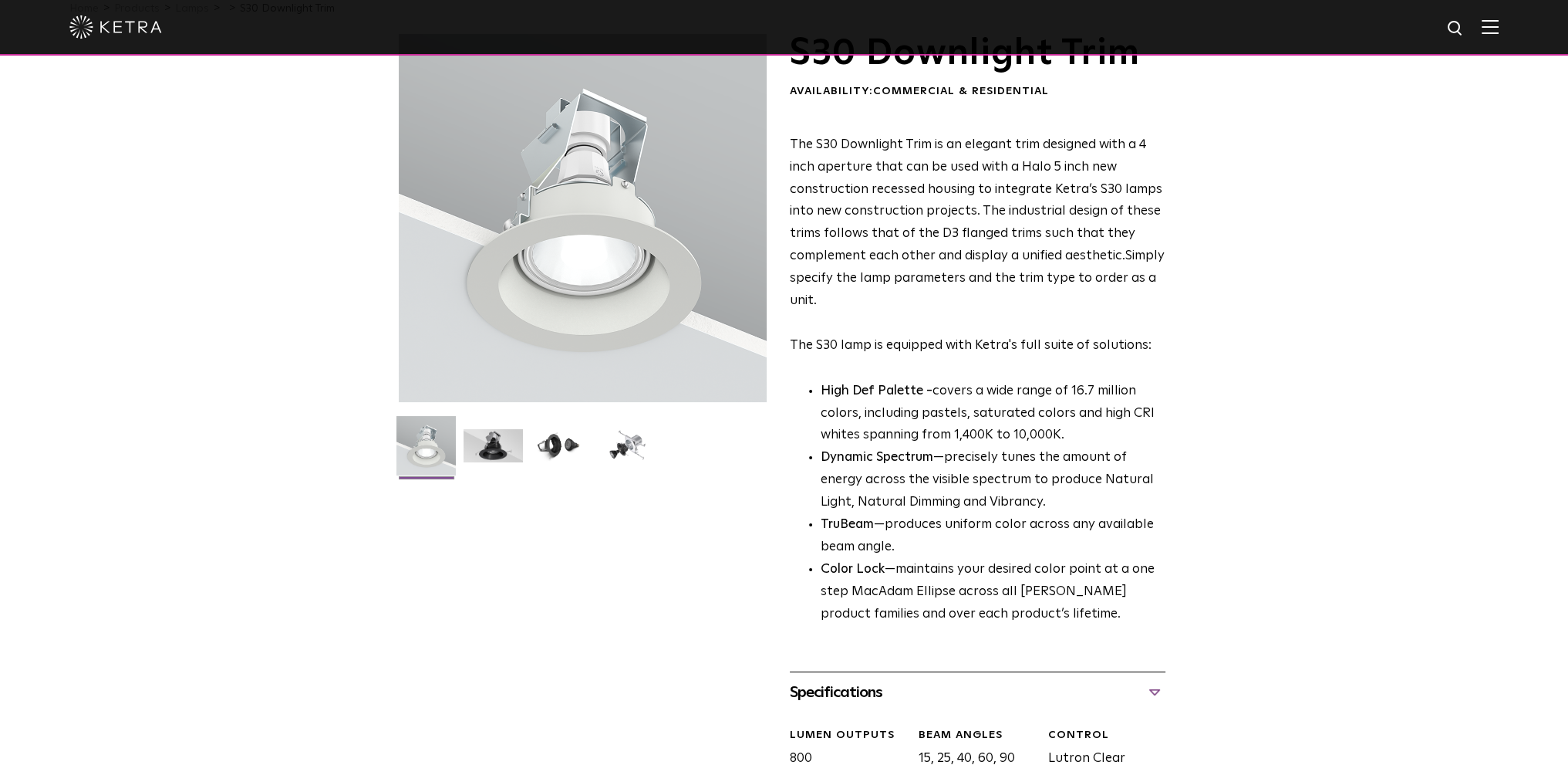
scroll to position [78, 0]
click at [632, 458] on img at bounding box center [628, 453] width 60 height 45
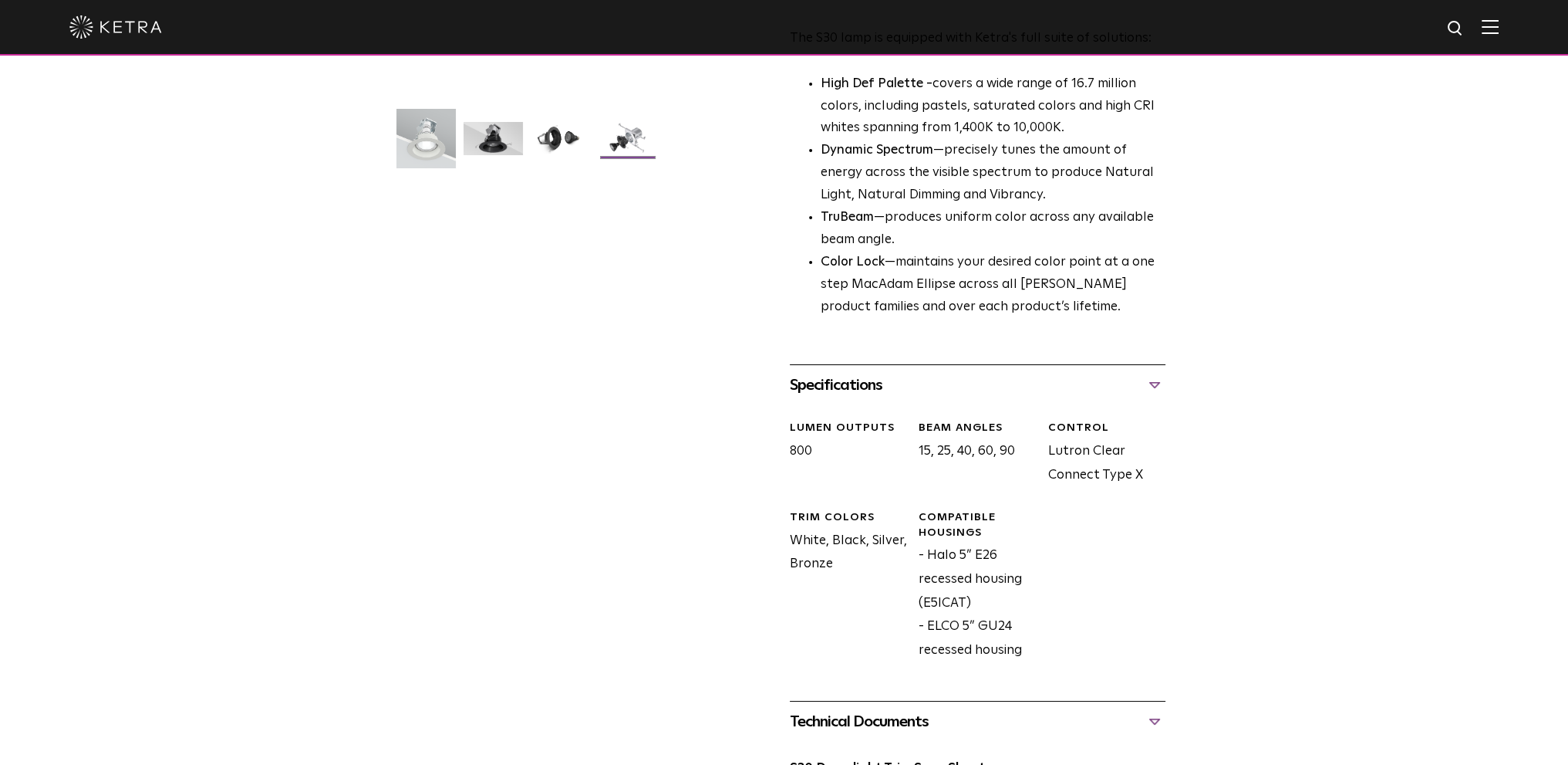
scroll to position [0, 0]
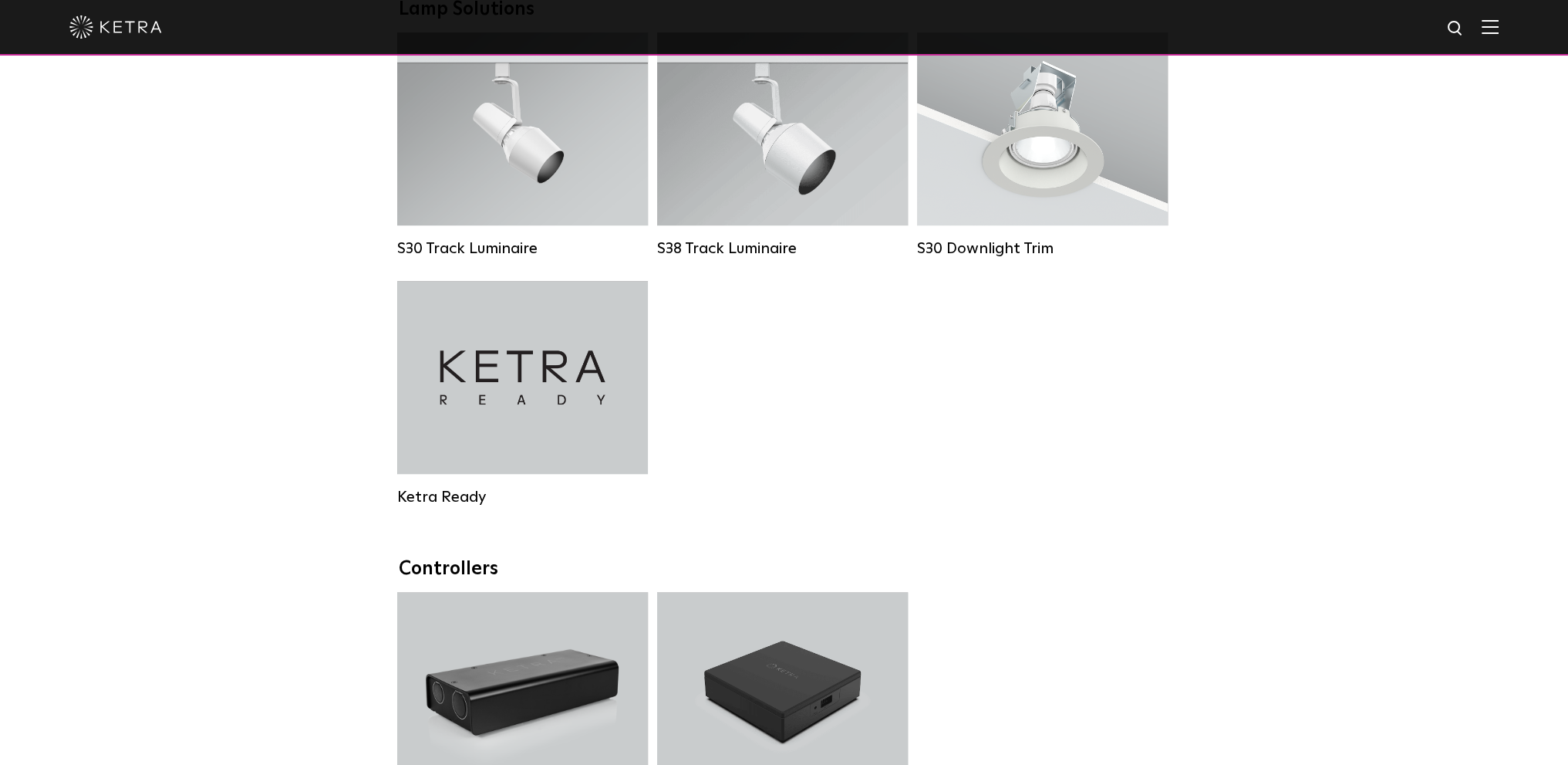
scroll to position [1296, 0]
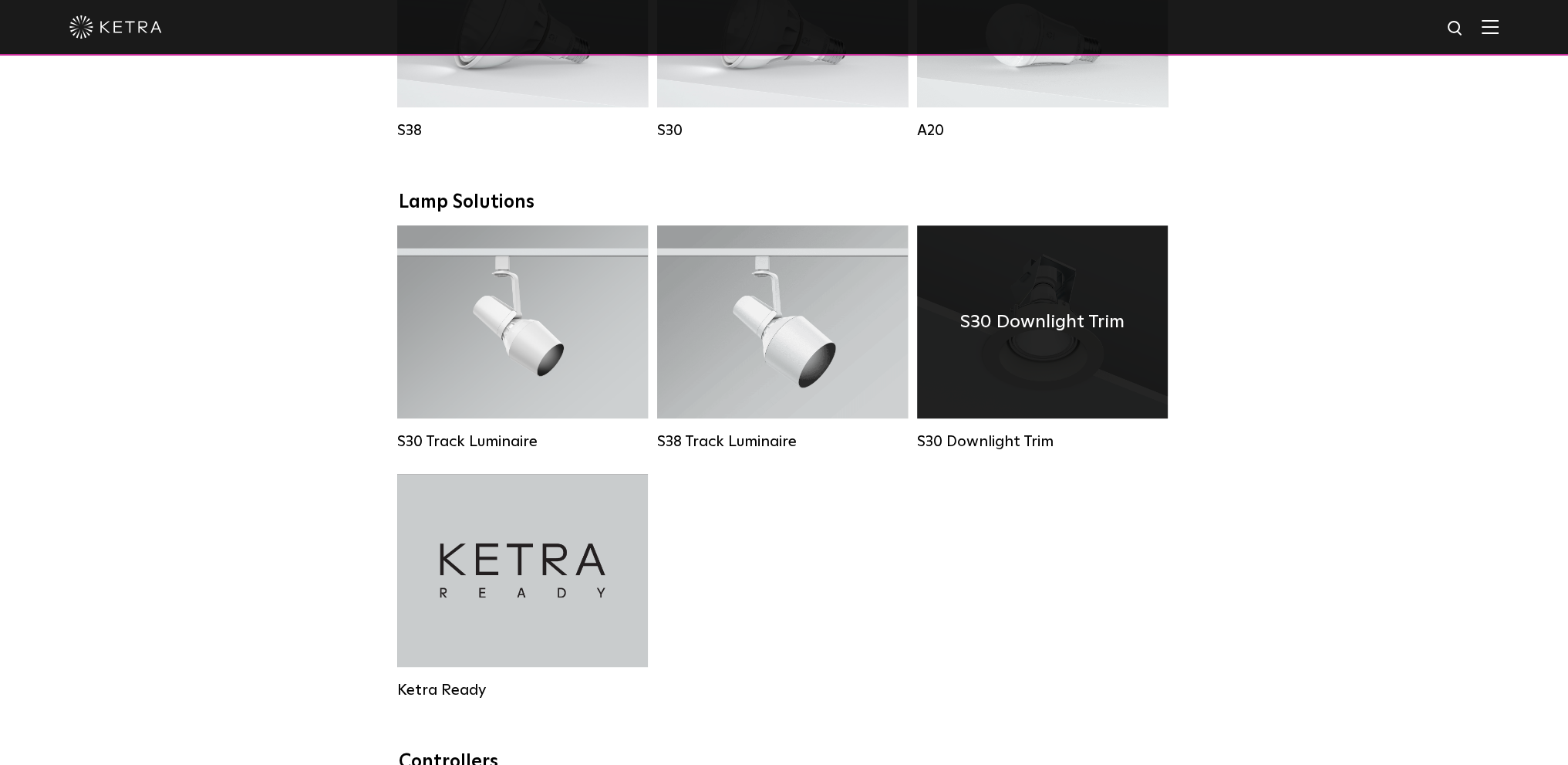
click at [1063, 378] on div "S30 Downlight Trim" at bounding box center [1042, 322] width 250 height 193
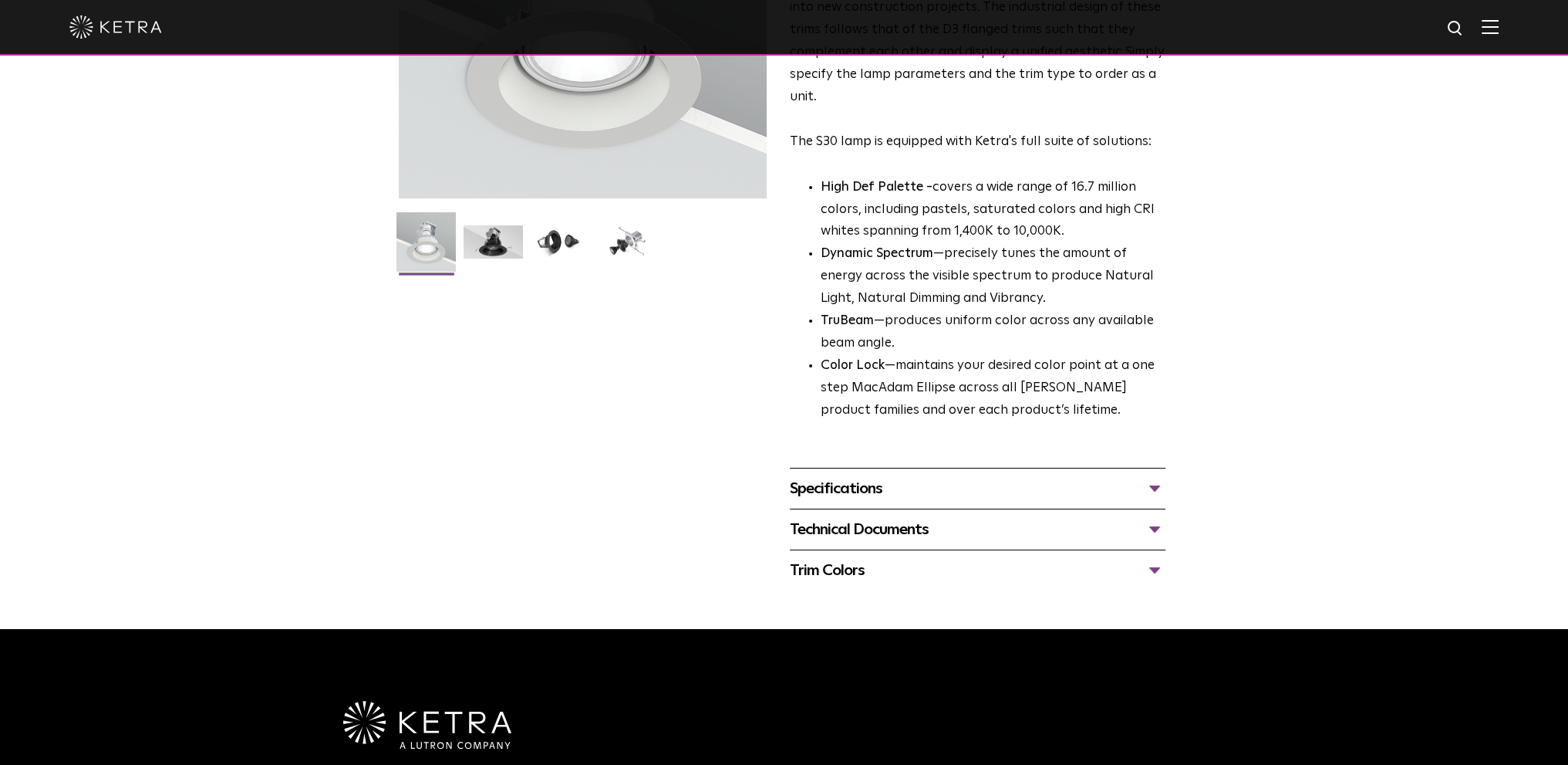
scroll to position [308, 0]
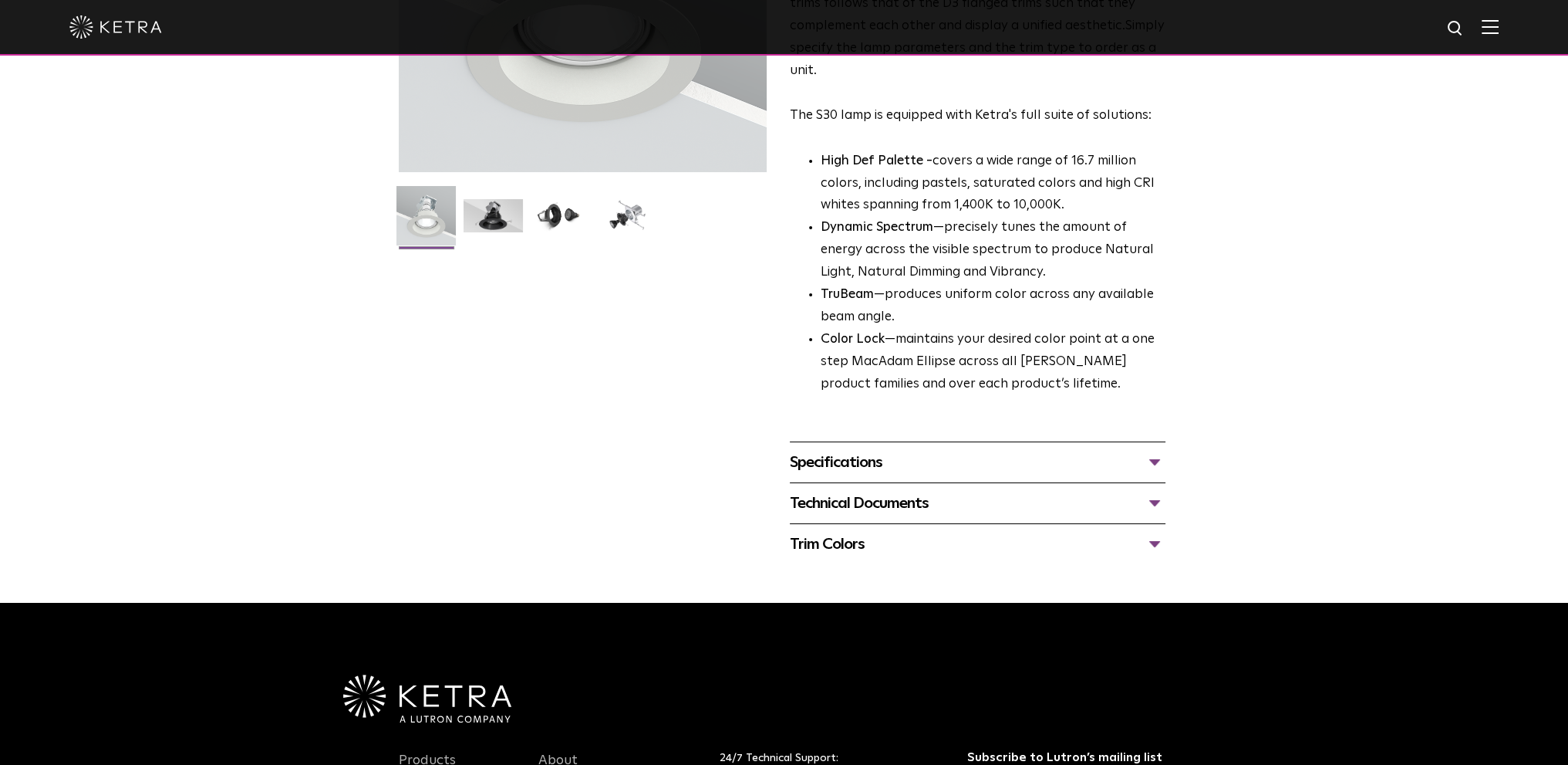
click at [1155, 502] on div "Technical Documents" at bounding box center [977, 503] width 375 height 25
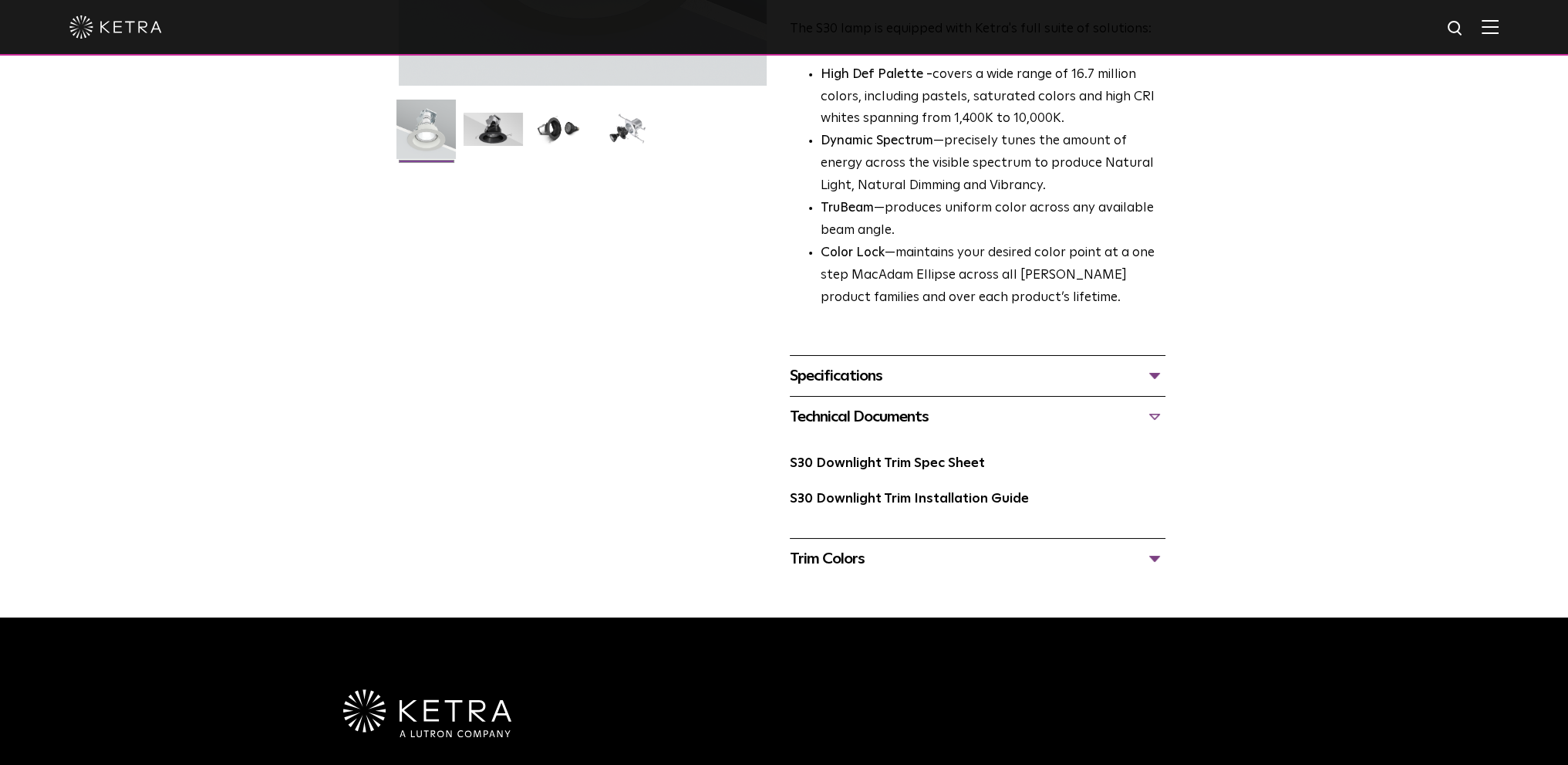
scroll to position [540, 0]
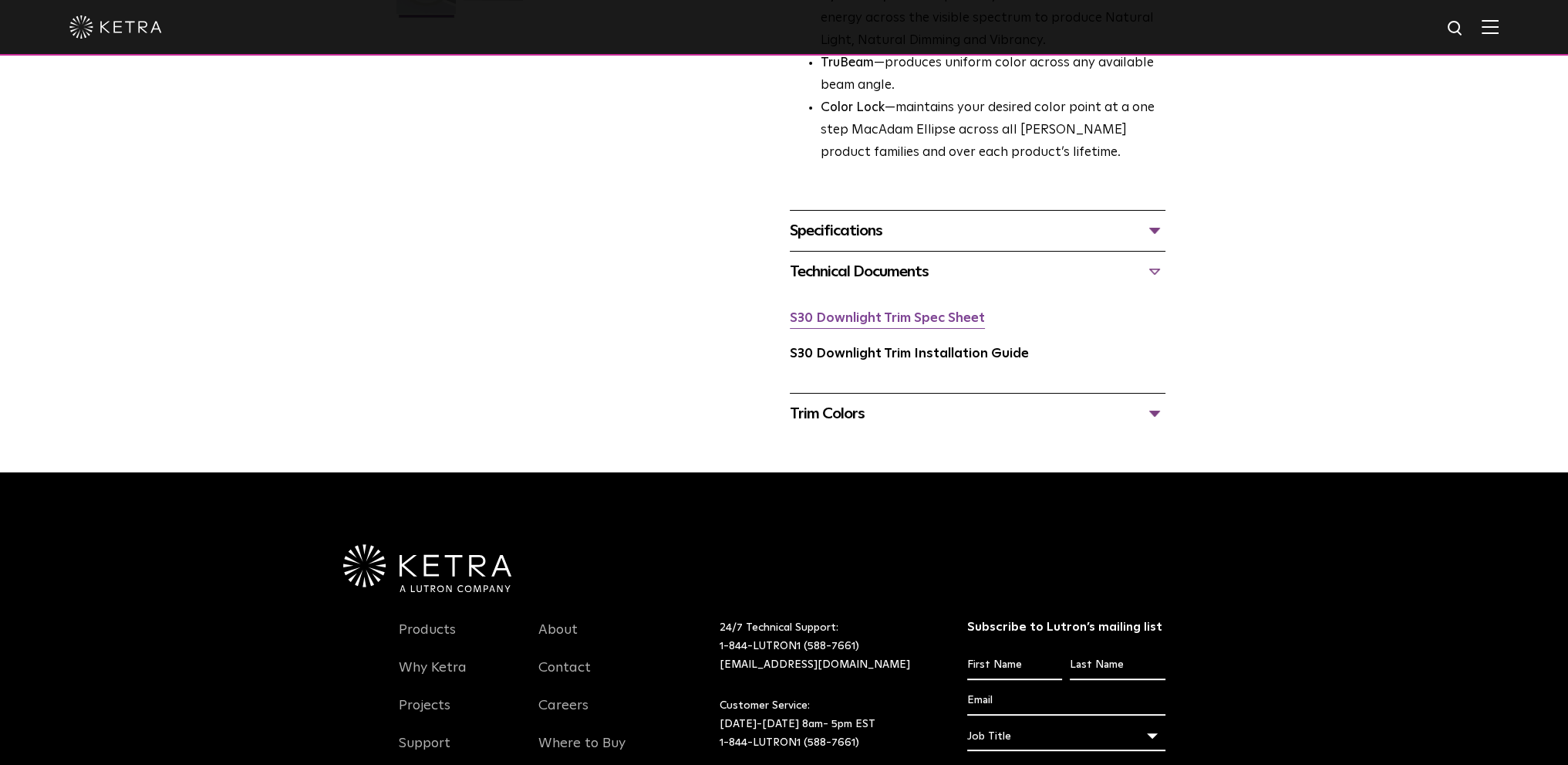
click at [929, 322] on link "S30 Downlight Trim Spec Sheet" at bounding box center [887, 318] width 195 height 13
